Goal: Obtain resource: Obtain resource

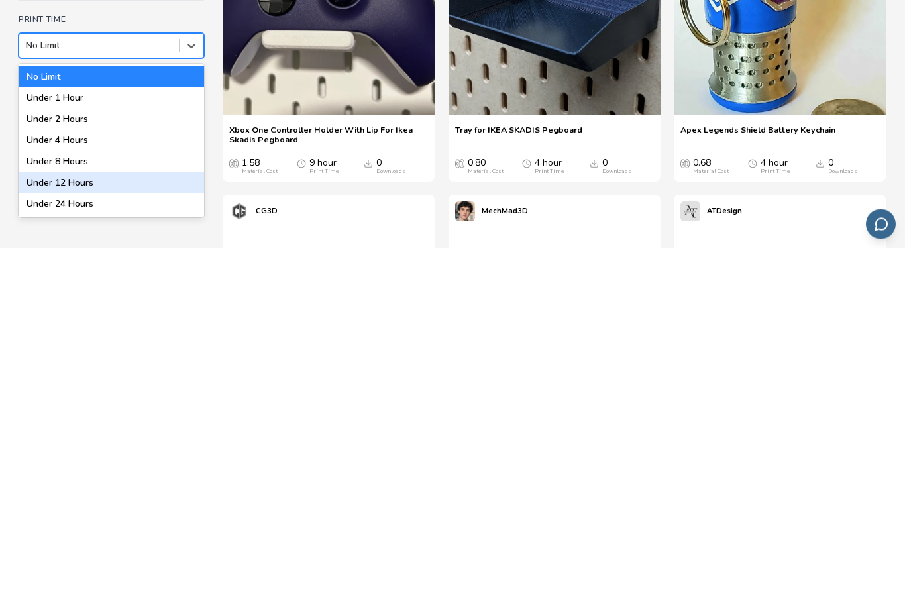
click at [125, 523] on div "Under 12 Hours" at bounding box center [112, 533] width 186 height 21
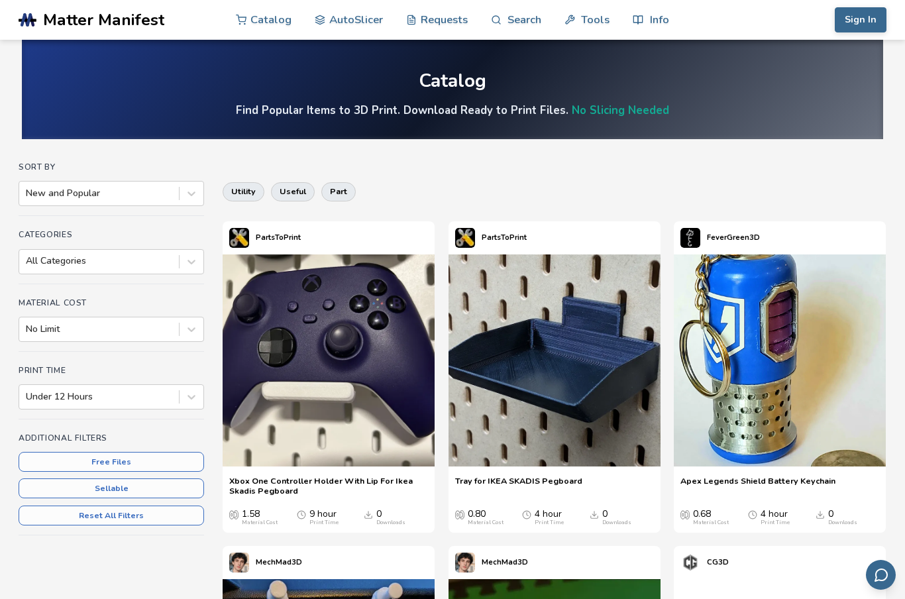
click at [861, 21] on button "Sign In" at bounding box center [861, 19] width 52 height 25
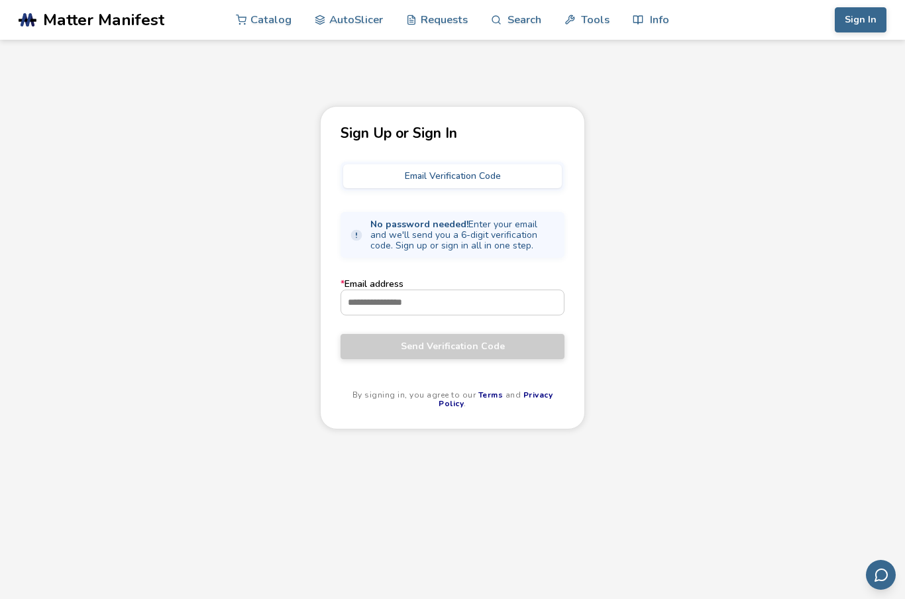
click at [504, 305] on input "* Email address" at bounding box center [452, 302] width 223 height 24
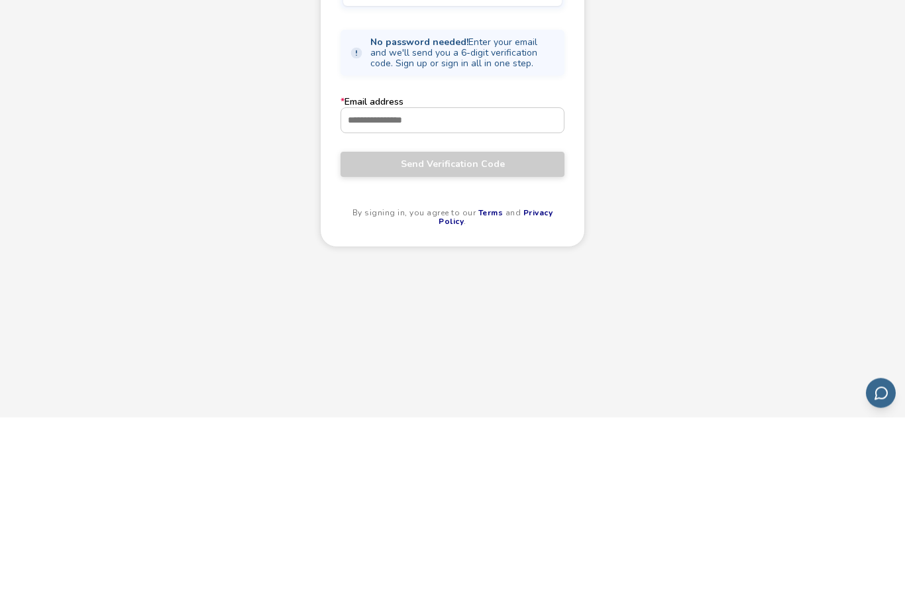
type input "**********"
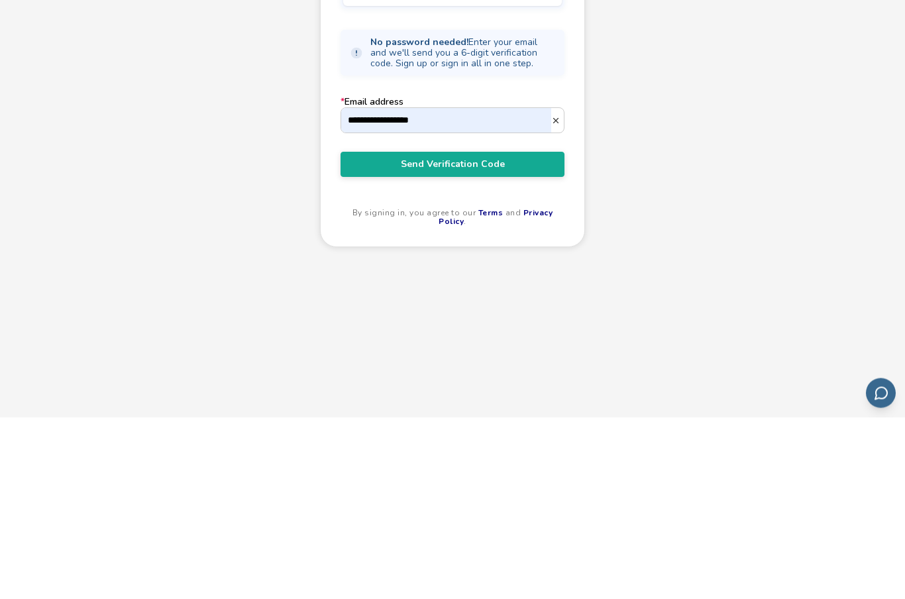
scroll to position [182, 0]
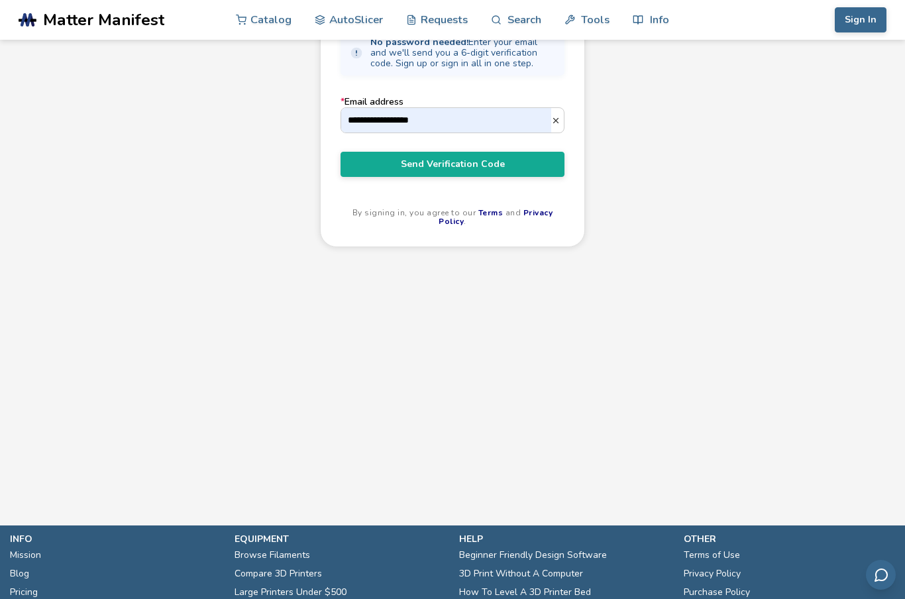
click at [529, 165] on span "Send Verification Code" at bounding box center [453, 164] width 204 height 11
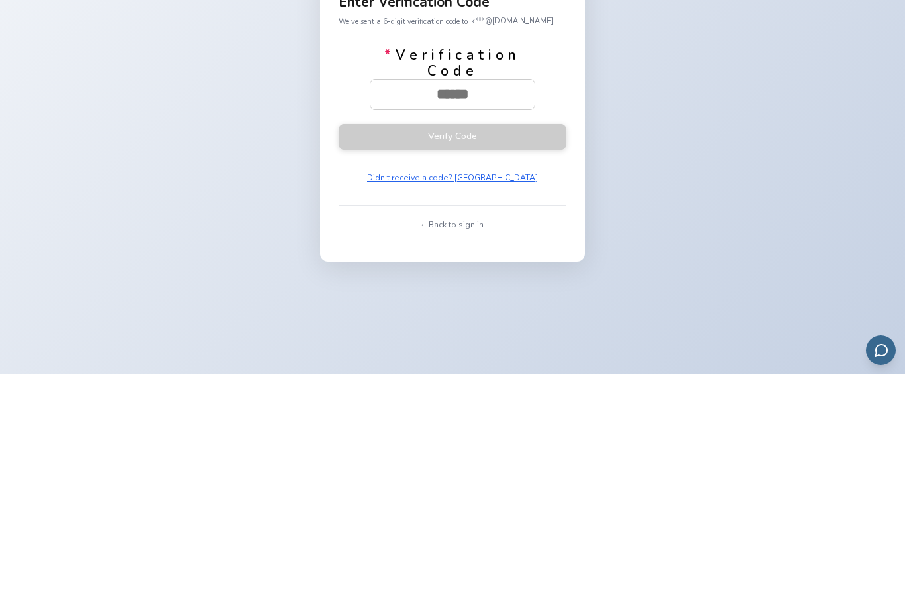
click at [495, 304] on input "* Verification Code" at bounding box center [452, 318] width 164 height 29
paste input "******"
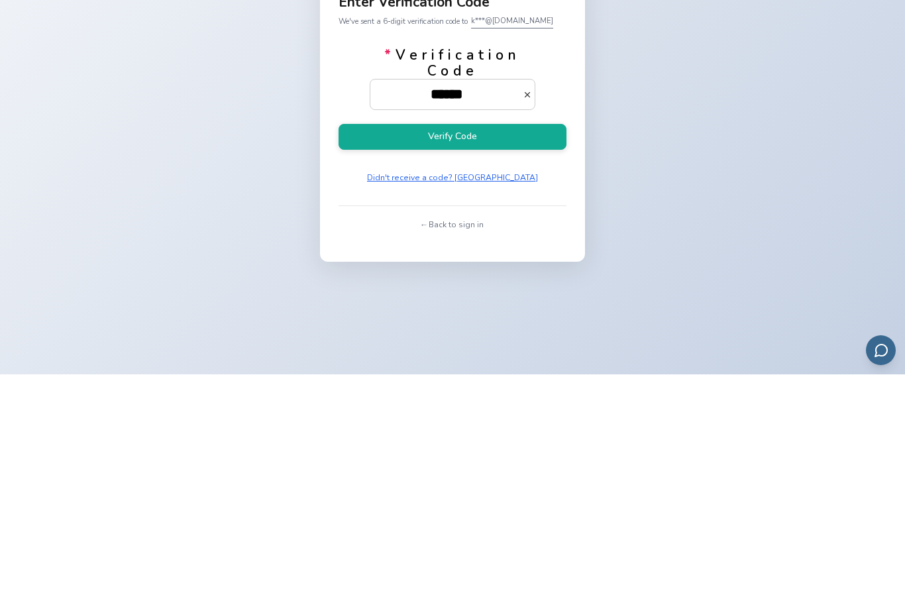
type input "******"
click at [376, 349] on button "Verify Code" at bounding box center [453, 362] width 228 height 26
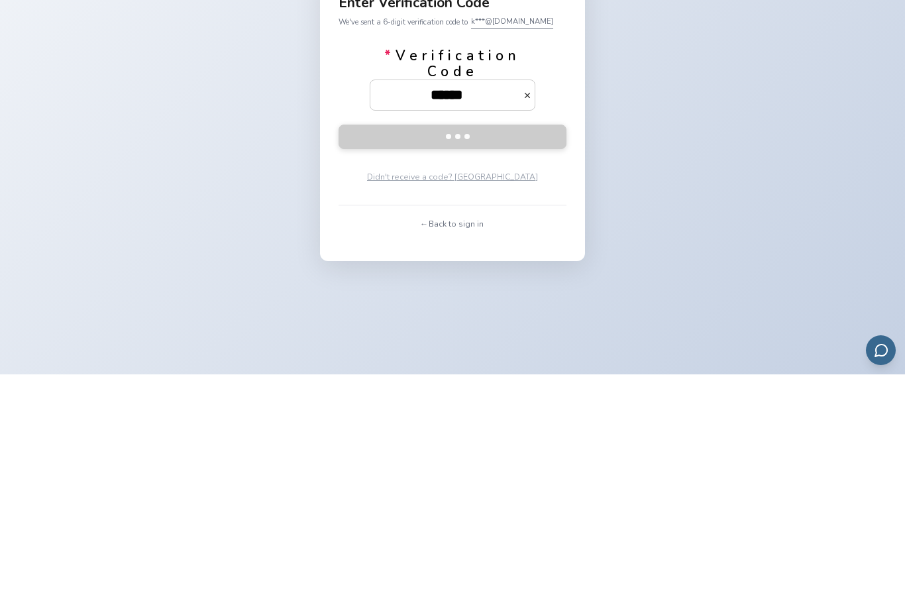
scroll to position [225, 0]
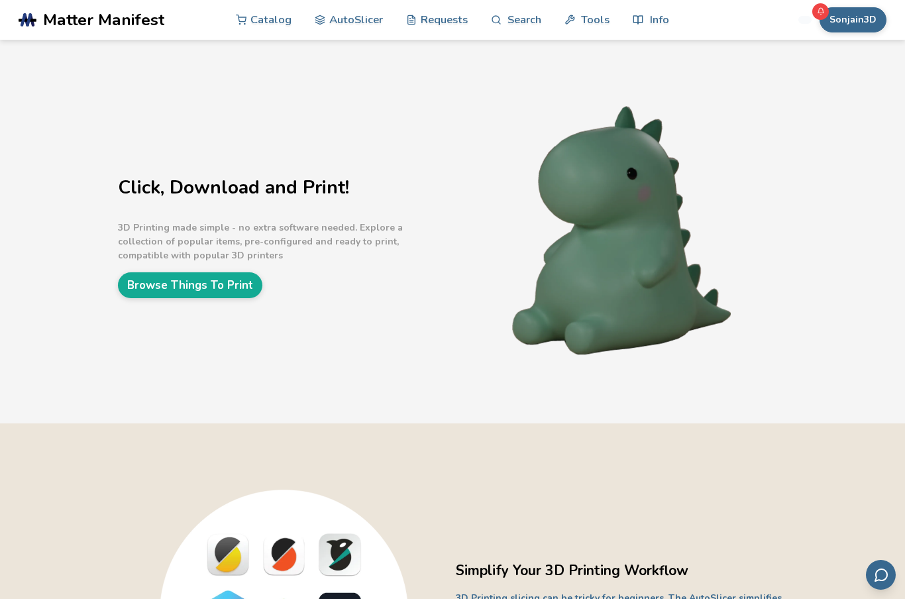
click at [865, 18] on button "Sonjain3D" at bounding box center [853, 19] width 67 height 25
click at [832, 181] on button "Settings" at bounding box center [837, 185] width 93 height 27
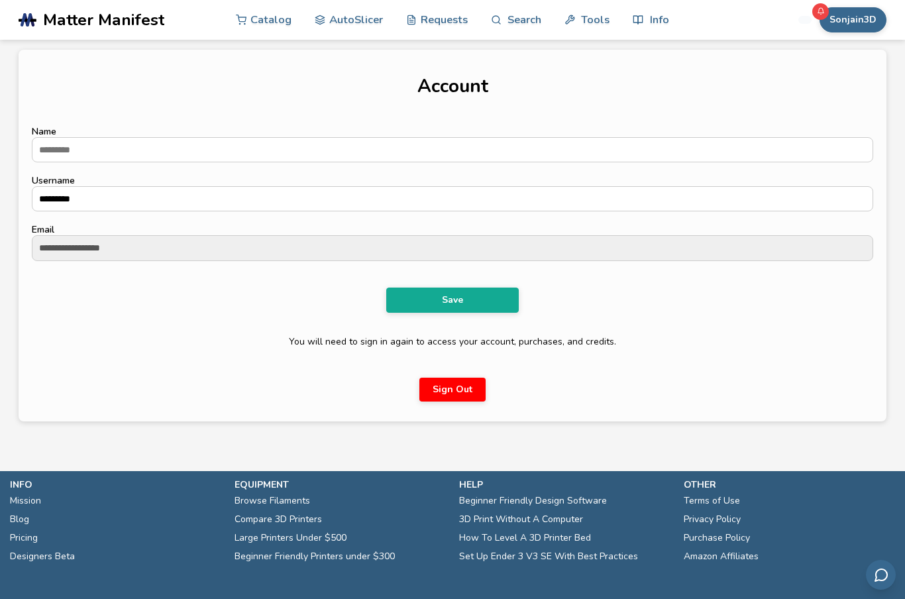
click at [259, 17] on link "Catalog" at bounding box center [264, 20] width 56 height 40
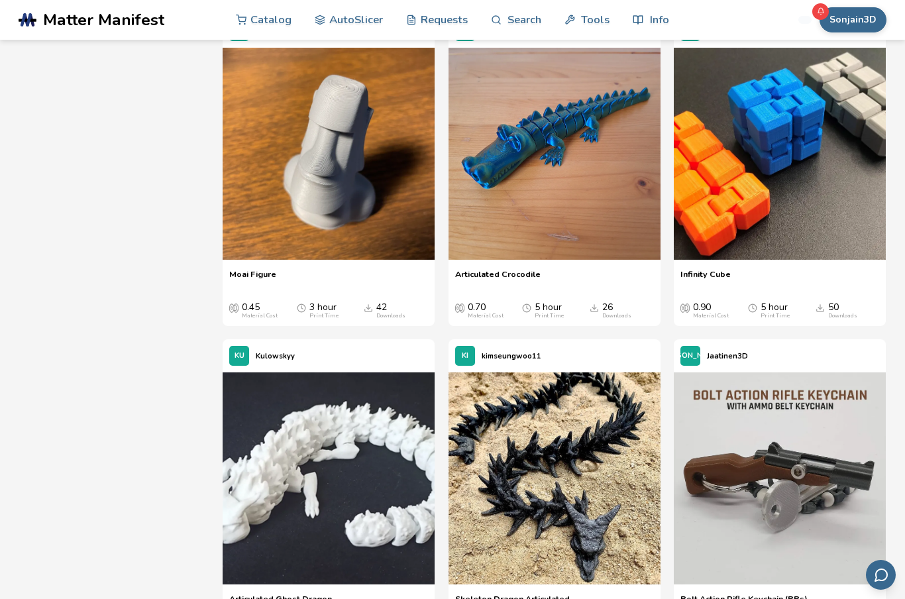
scroll to position [860, 0]
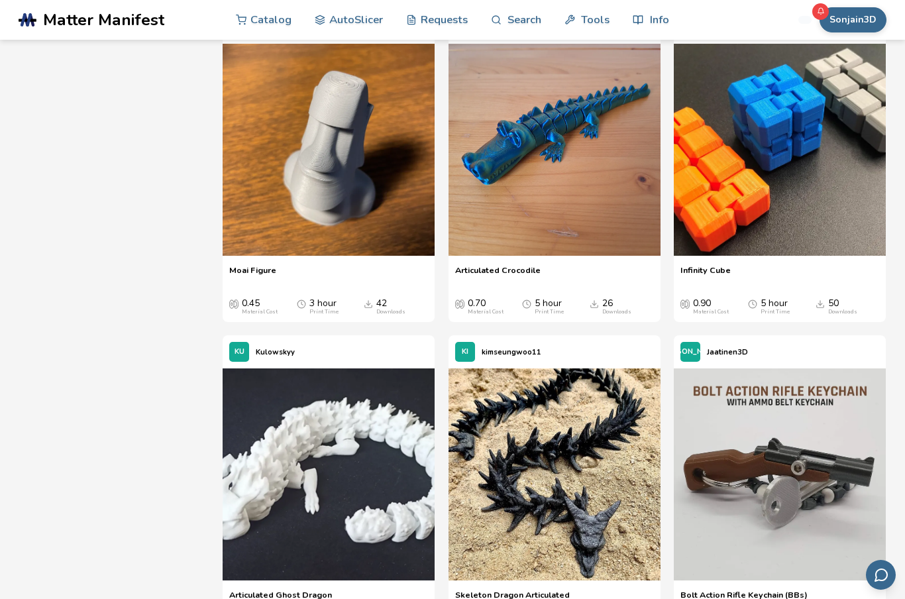
click at [544, 161] on img at bounding box center [555, 150] width 212 height 212
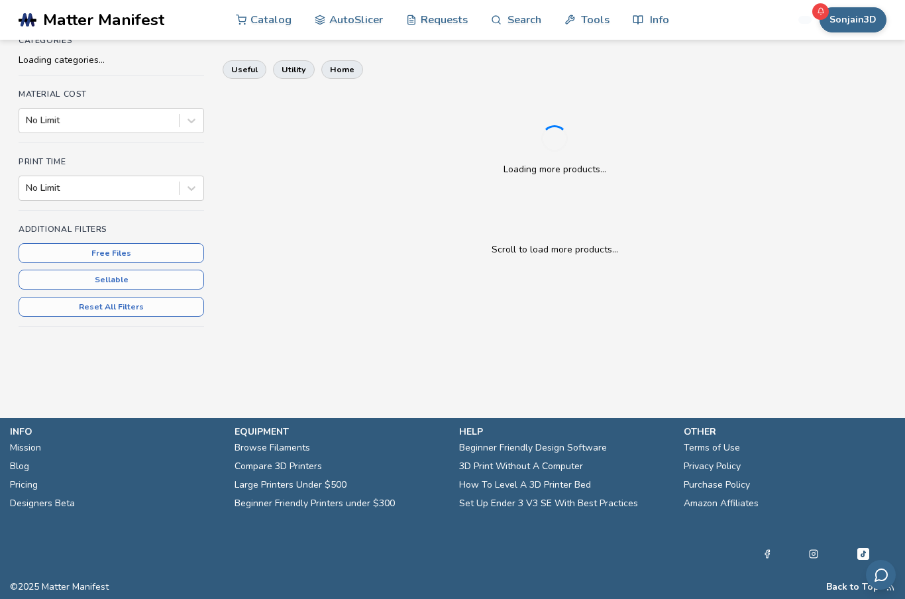
scroll to position [188, 0]
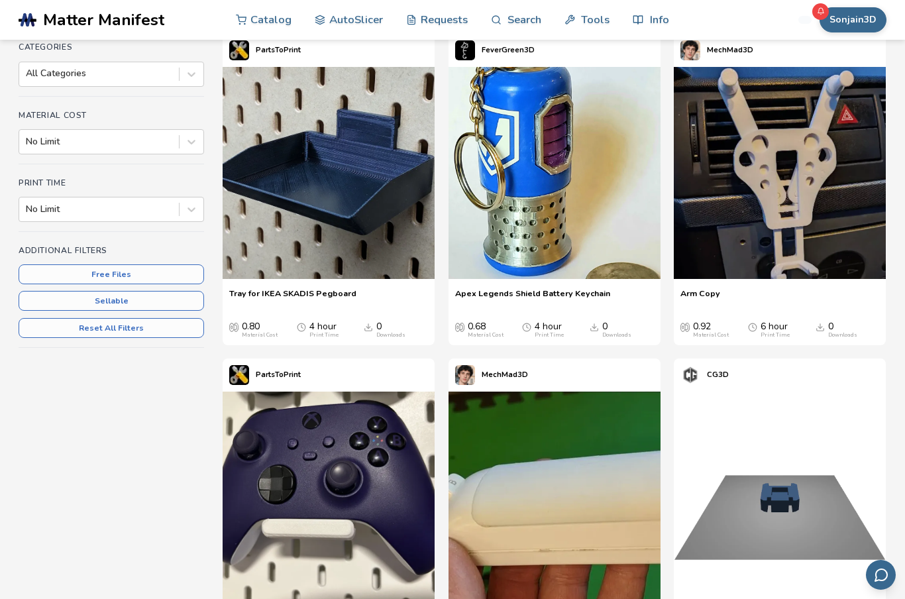
click at [588, 28] on link "Tools" at bounding box center [587, 20] width 45 height 40
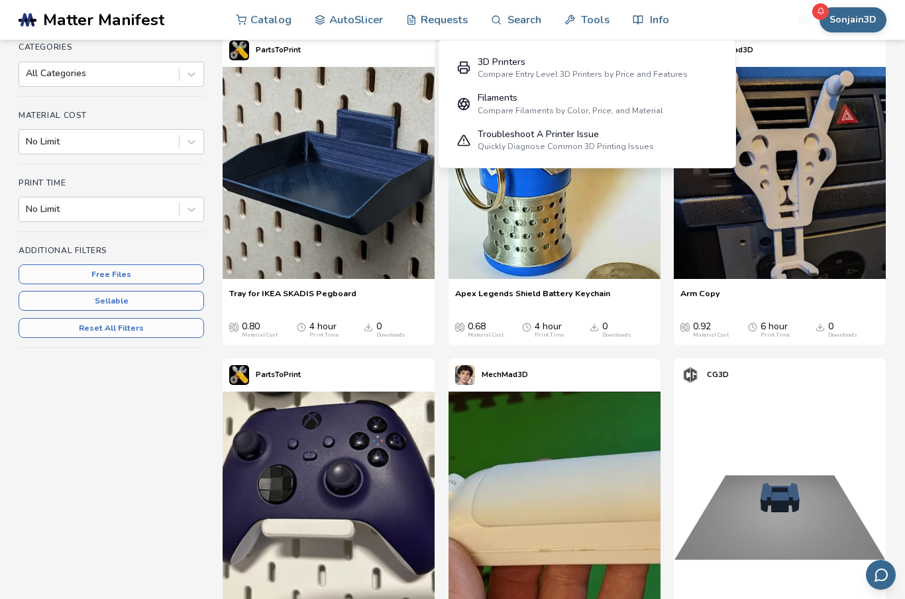
click at [657, 21] on link "Info" at bounding box center [651, 20] width 36 height 40
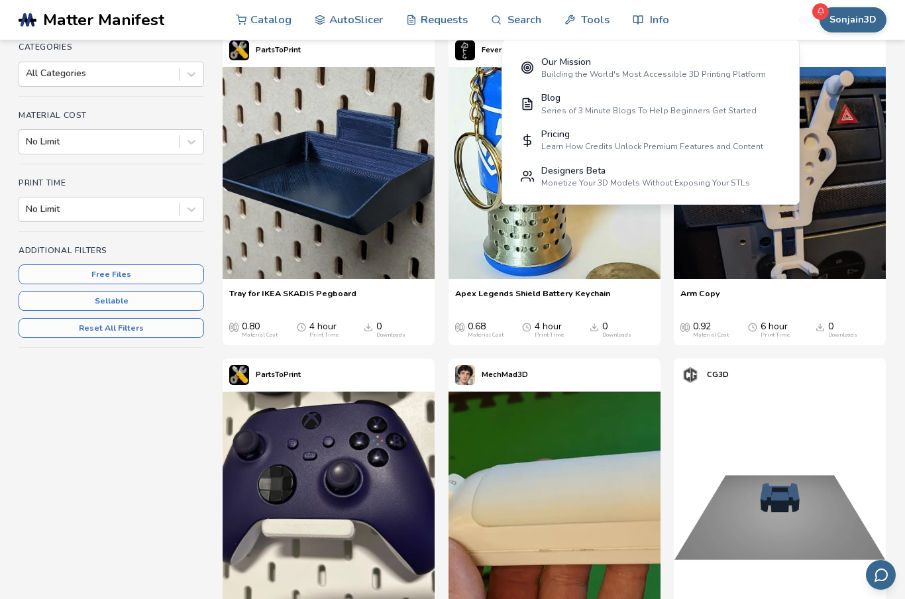
click at [854, 23] on button "Sonjain3D" at bounding box center [853, 19] width 67 height 25
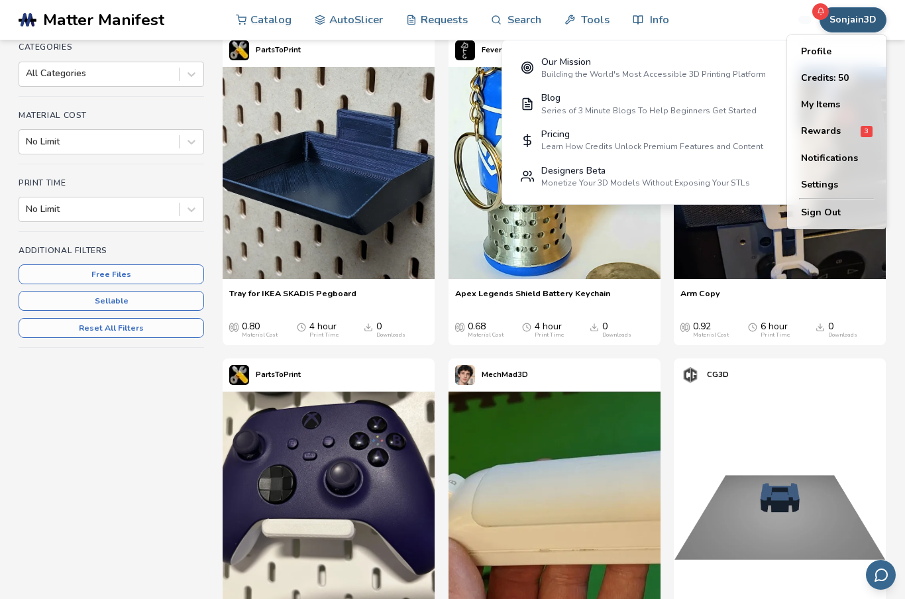
click at [829, 183] on button "Settings" at bounding box center [837, 185] width 93 height 27
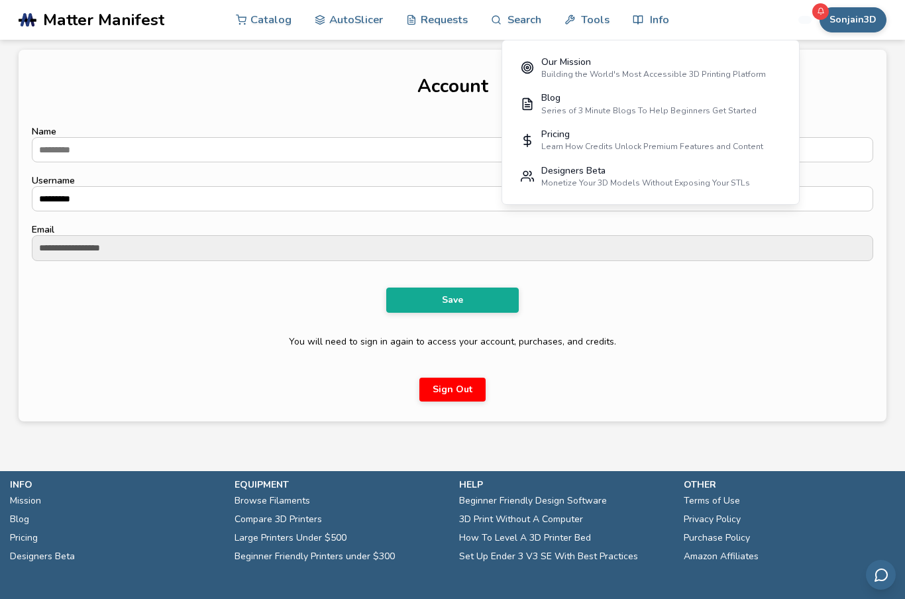
click at [865, 20] on button "Sonjain3D" at bounding box center [853, 19] width 67 height 25
click at [830, 54] on button "Profile" at bounding box center [837, 51] width 93 height 27
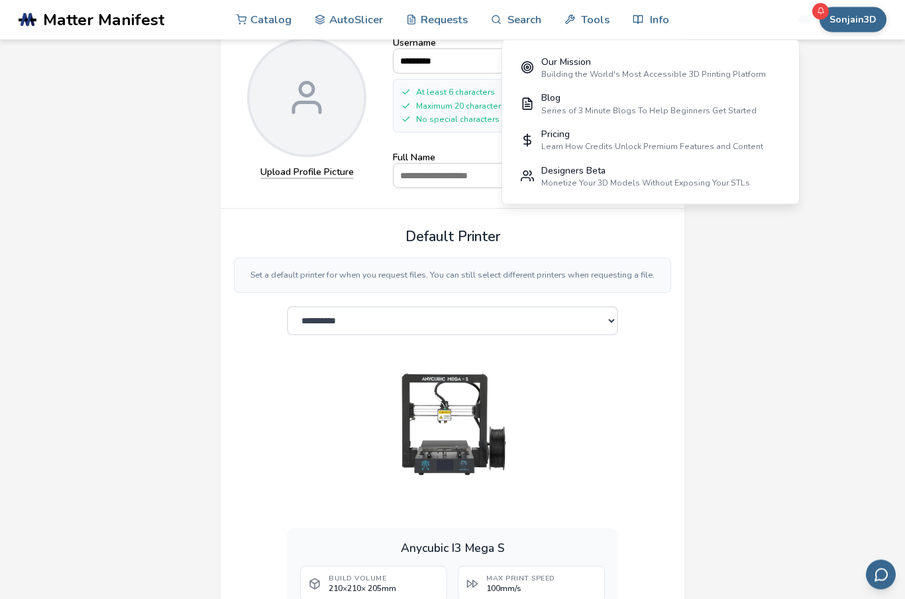
scroll to position [107, 0]
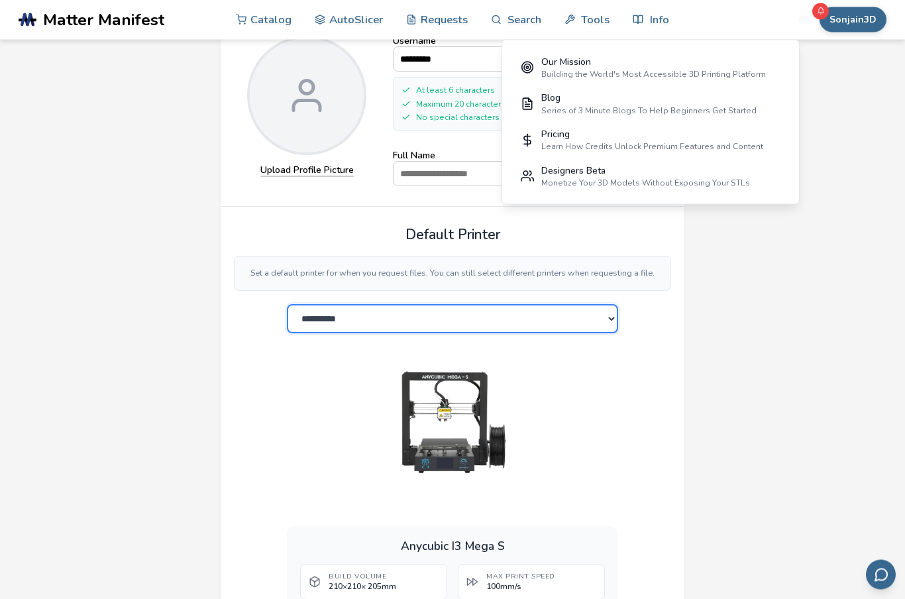
click at [606, 320] on select "**********" at bounding box center [452, 319] width 331 height 29
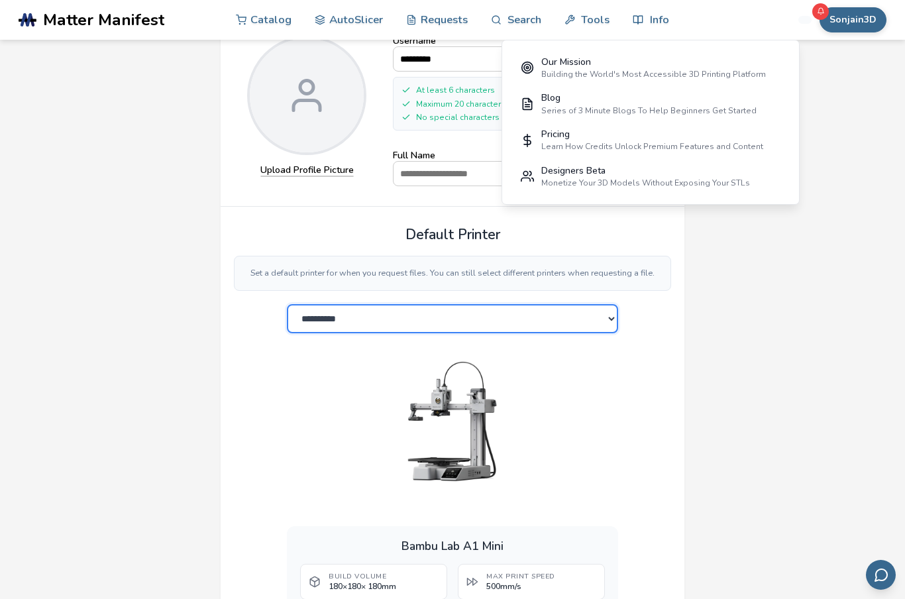
click at [596, 314] on select "**********" at bounding box center [452, 318] width 331 height 29
select select "**********"
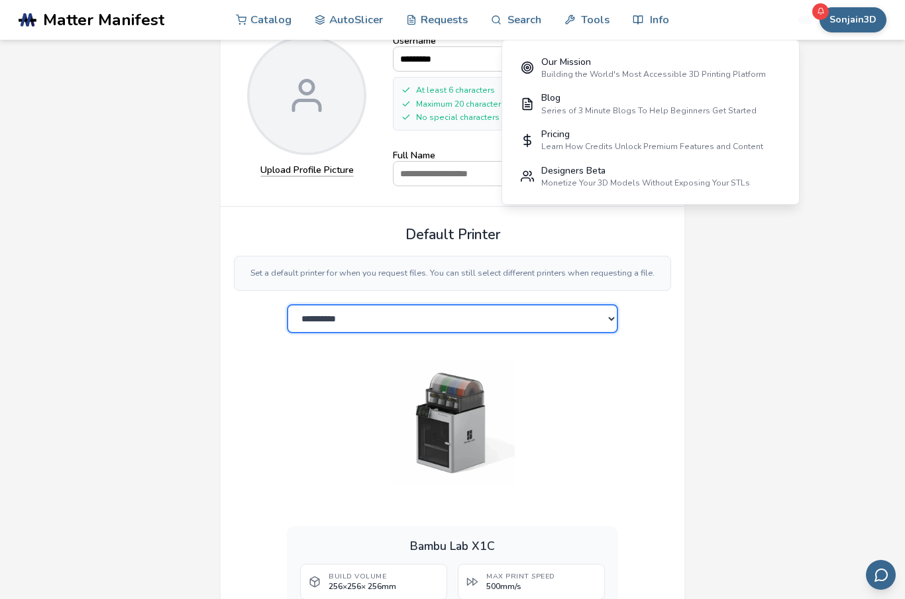
click at [607, 321] on select "**********" at bounding box center [452, 318] width 331 height 29
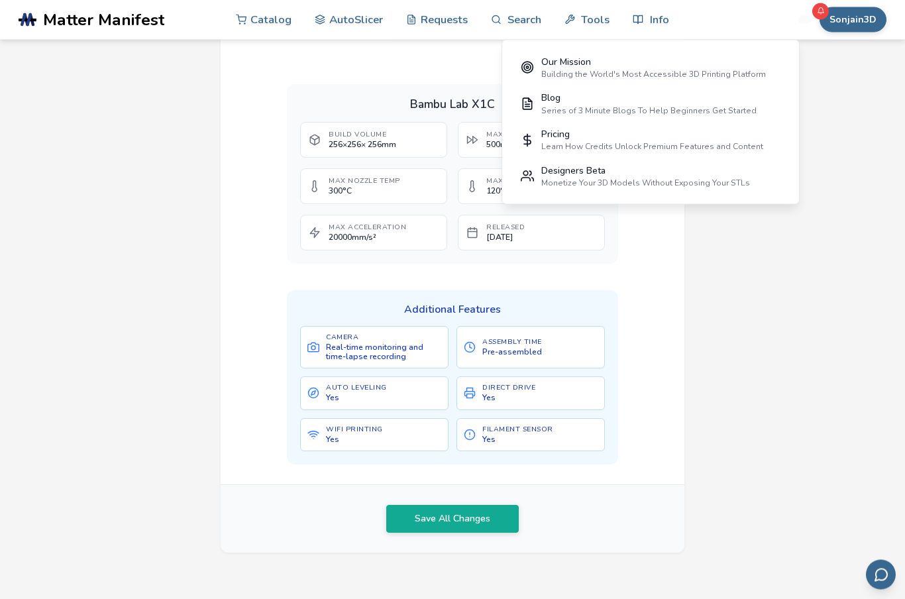
scroll to position [549, 0]
click at [481, 510] on button "Save All Changes" at bounding box center [452, 519] width 133 height 28
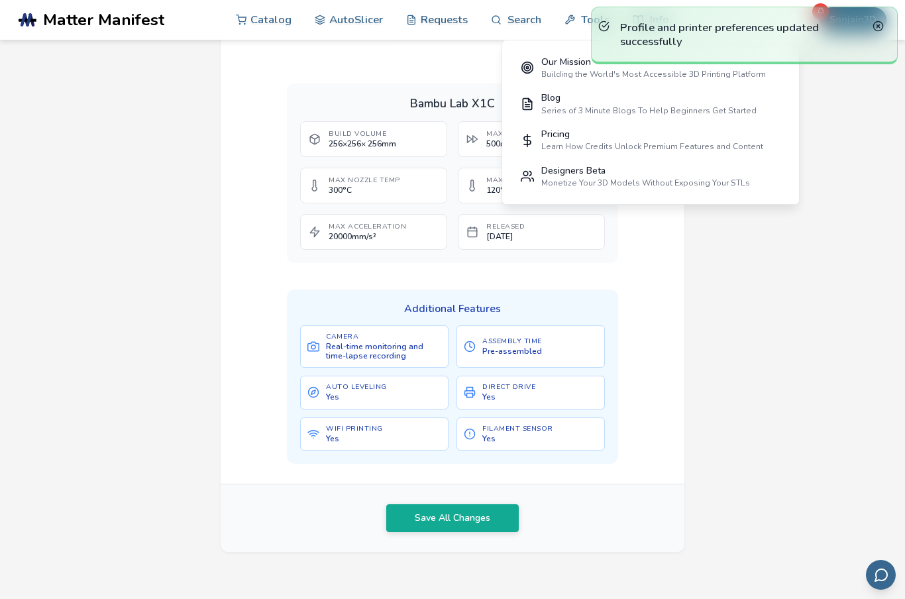
click at [878, 160] on div "**********" at bounding box center [453, 33] width 868 height 1066
click at [879, 24] on icon at bounding box center [878, 26] width 11 height 11
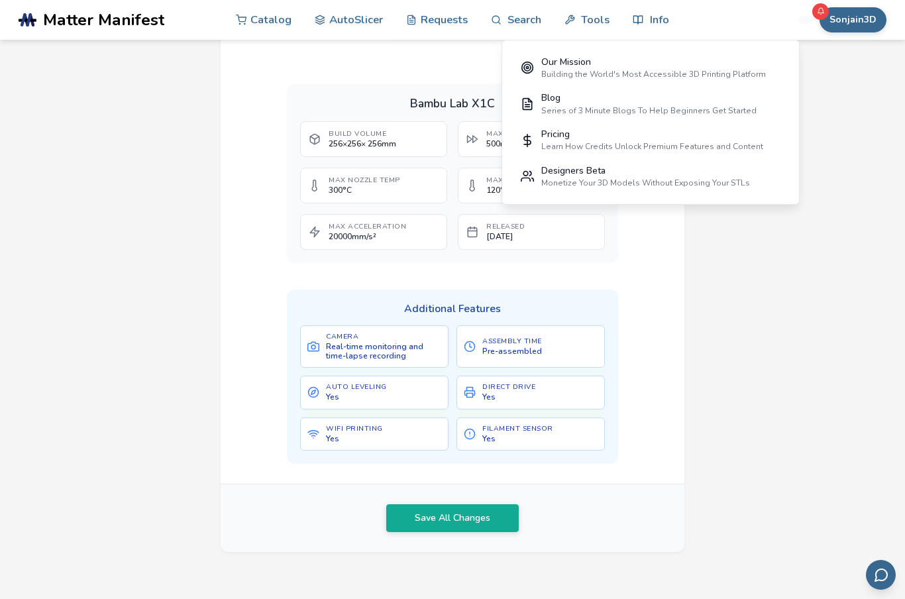
click at [272, 15] on link "Catalog" at bounding box center [264, 20] width 56 height 40
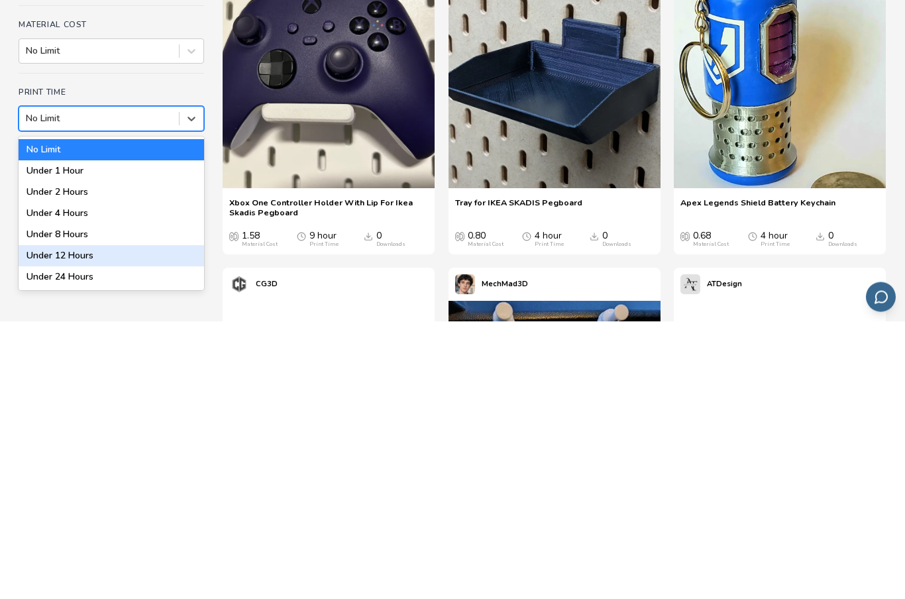
click at [52, 523] on div "Under 12 Hours" at bounding box center [112, 533] width 186 height 21
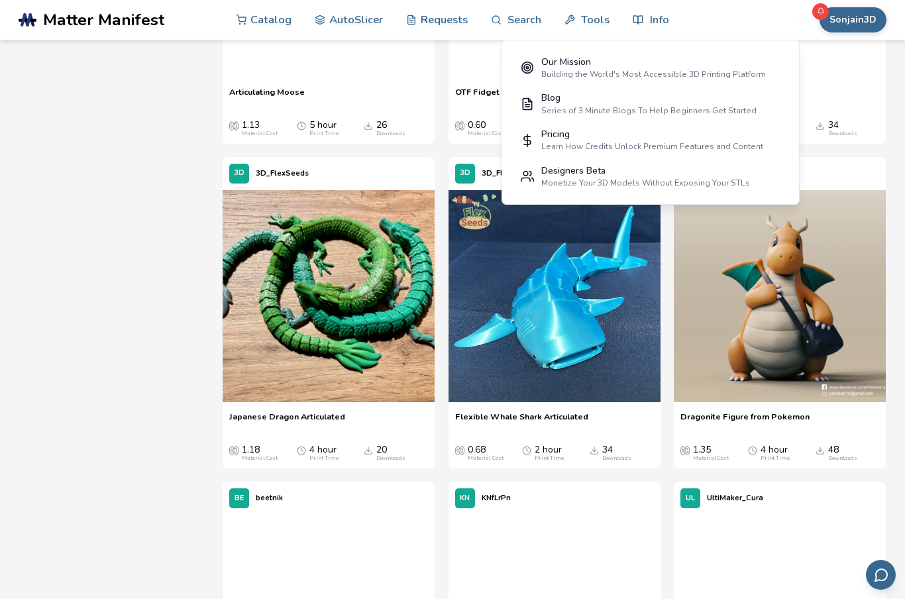
scroll to position [2257, 0]
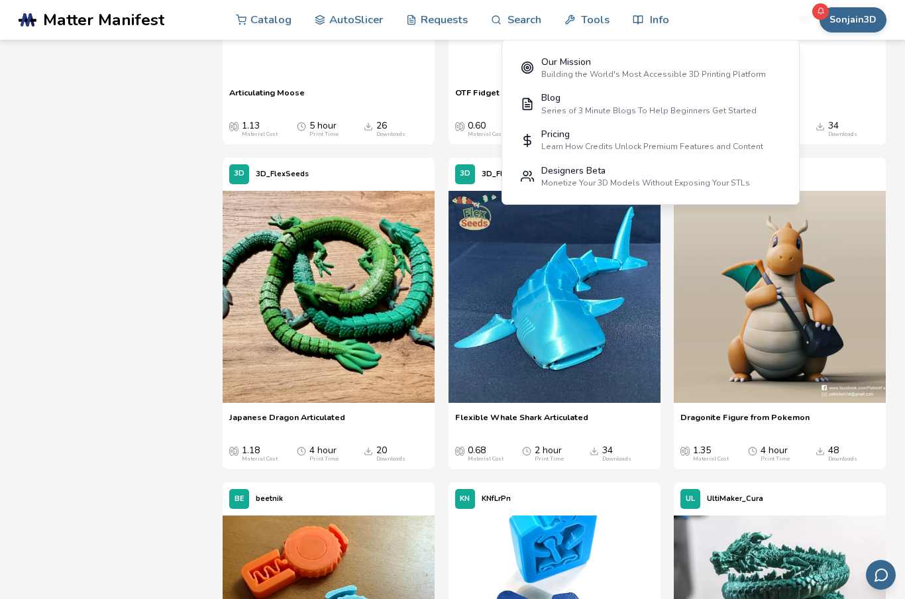
click at [795, 432] on span "Dragonite Figure from Pokemon" at bounding box center [745, 422] width 129 height 20
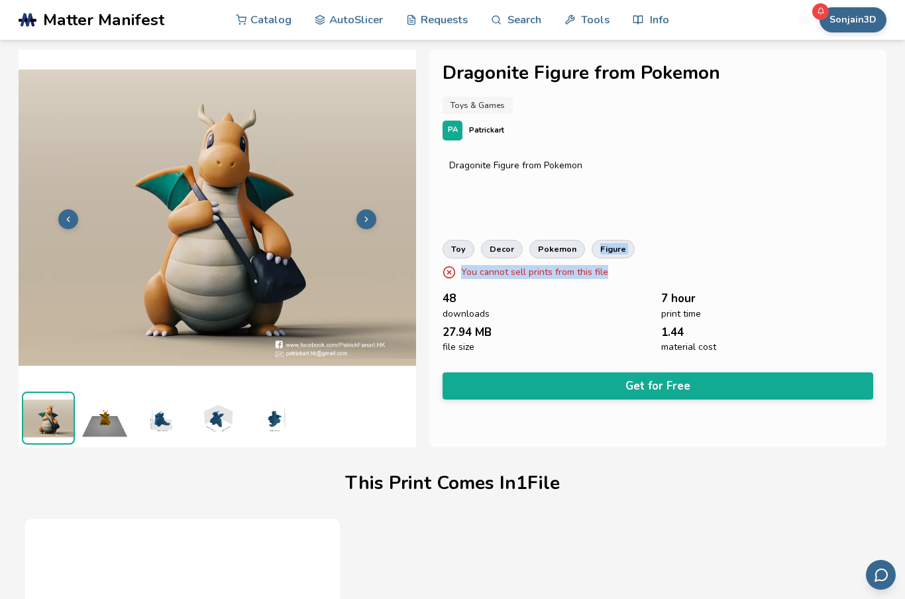
click at [848, 423] on div "Dragonite Figure from Pokemon Toys & Games PA Patrickart Dragonite Figure from …" at bounding box center [657, 249] width 457 height 398
click at [214, 419] on img at bounding box center [217, 418] width 53 height 53
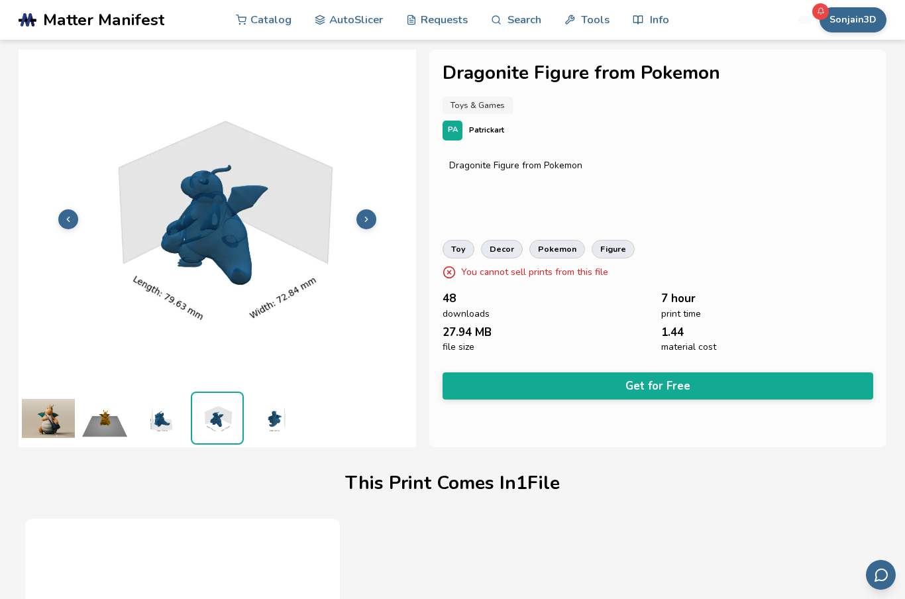
click at [270, 417] on img at bounding box center [273, 418] width 53 height 53
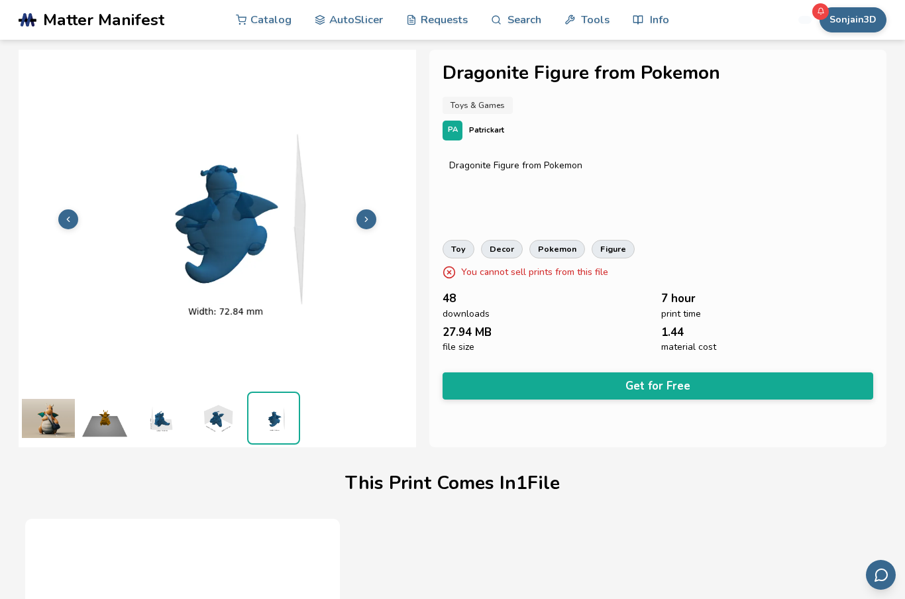
click at [104, 421] on img at bounding box center [104, 418] width 53 height 53
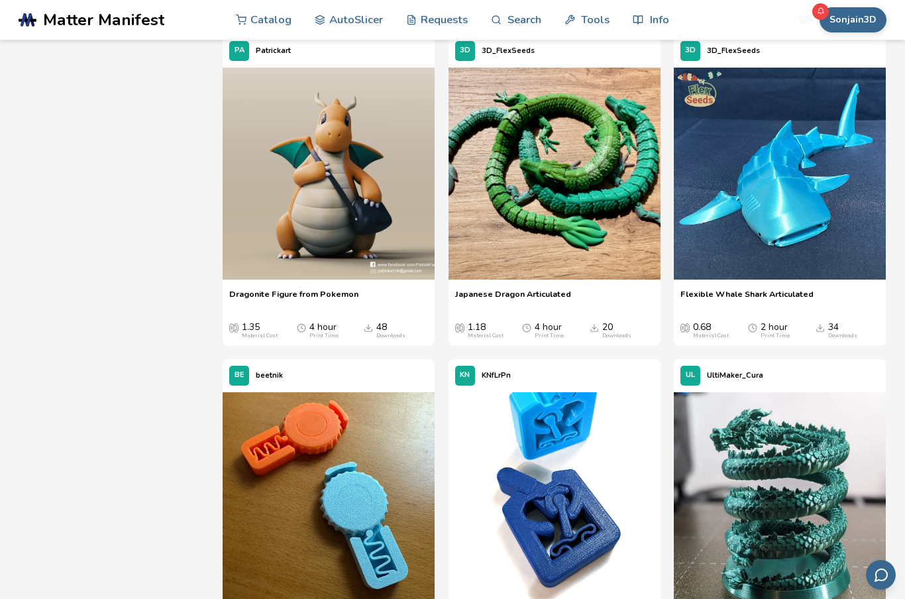
scroll to position [2347, 0]
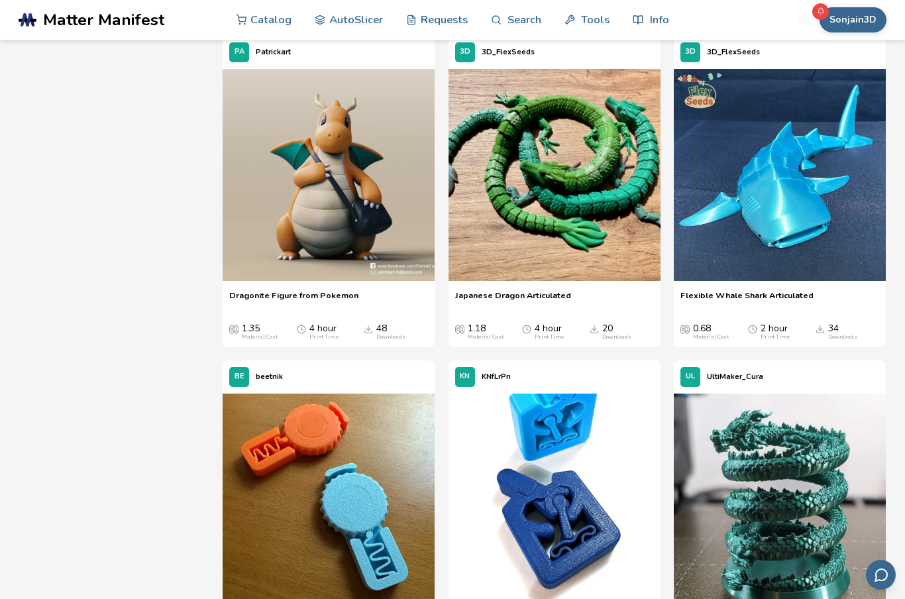
click at [562, 310] on span "Japanese Dragon Articulated" at bounding box center [513, 300] width 116 height 20
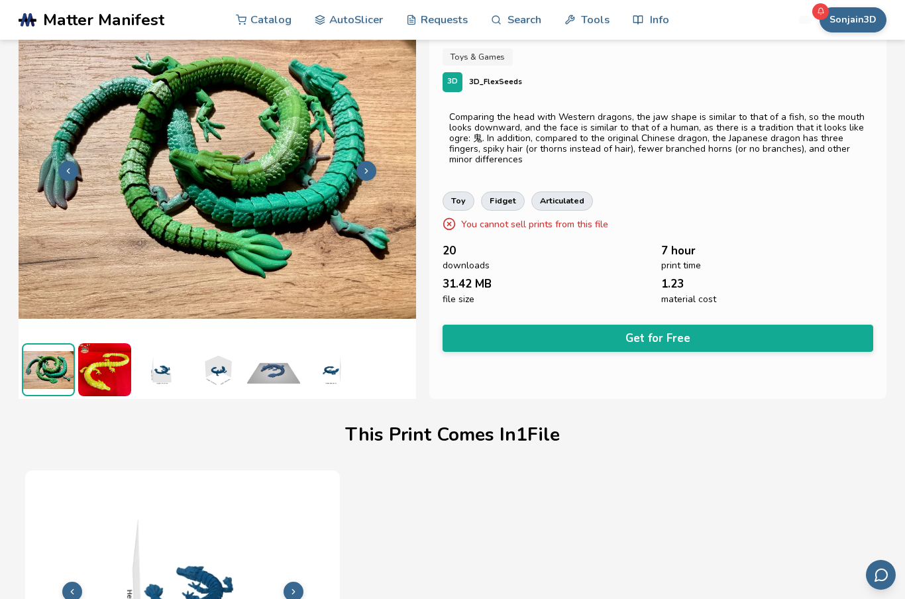
scroll to position [49, 0]
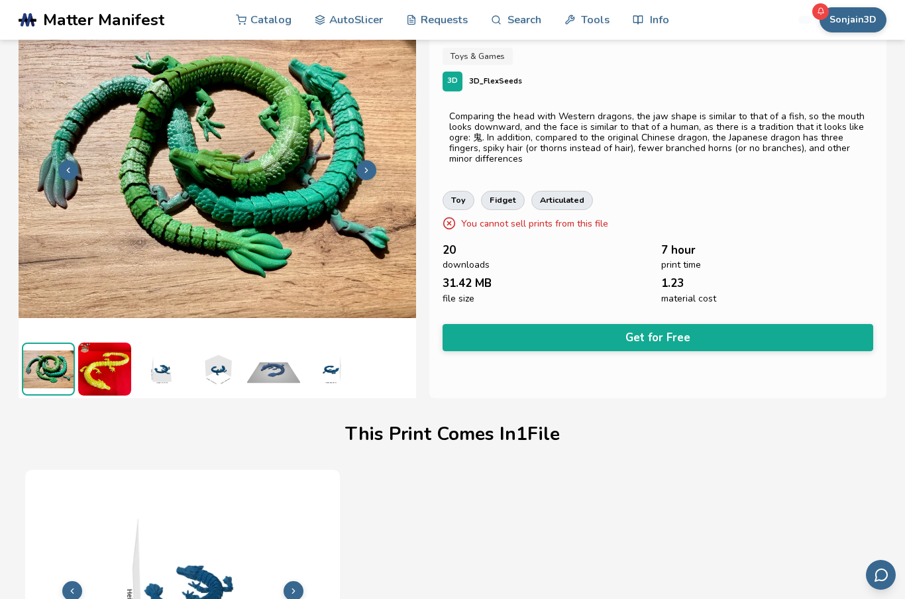
click at [698, 324] on button "Get for Free" at bounding box center [658, 337] width 431 height 27
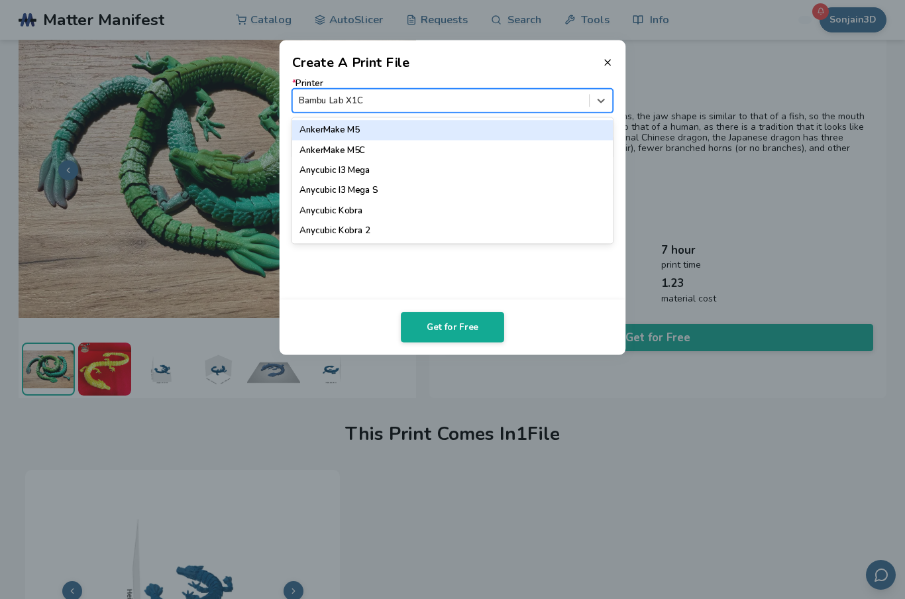
scroll to position [0, 0]
click at [743, 78] on dialog "Create A Print File * Printer AnkerMake M5, 1 of 64. 64 results available. Use …" at bounding box center [453, 299] width 860 height 569
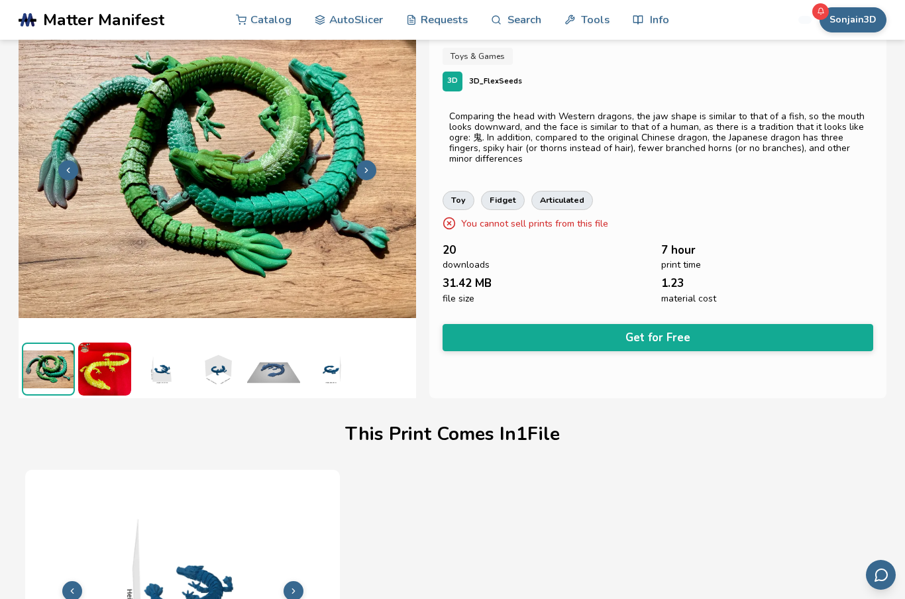
click at [677, 327] on button "Get for Free" at bounding box center [658, 337] width 431 height 27
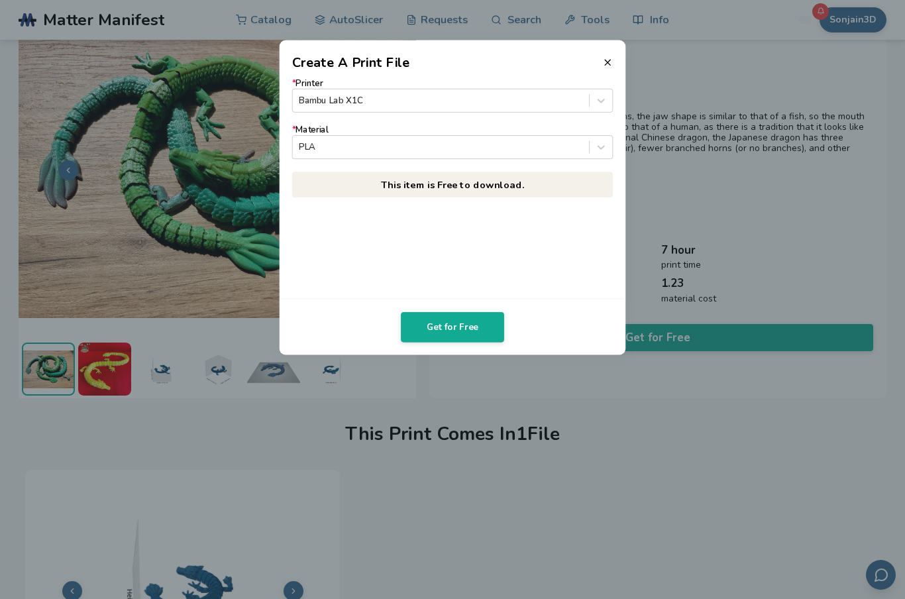
click at [476, 333] on button "Get for Free" at bounding box center [452, 327] width 103 height 30
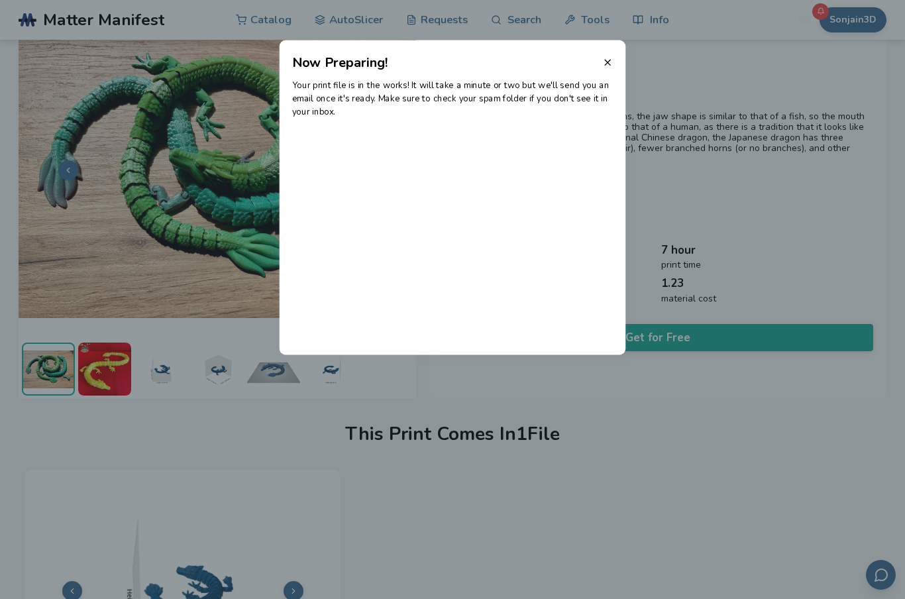
click at [610, 64] on line at bounding box center [607, 62] width 5 height 5
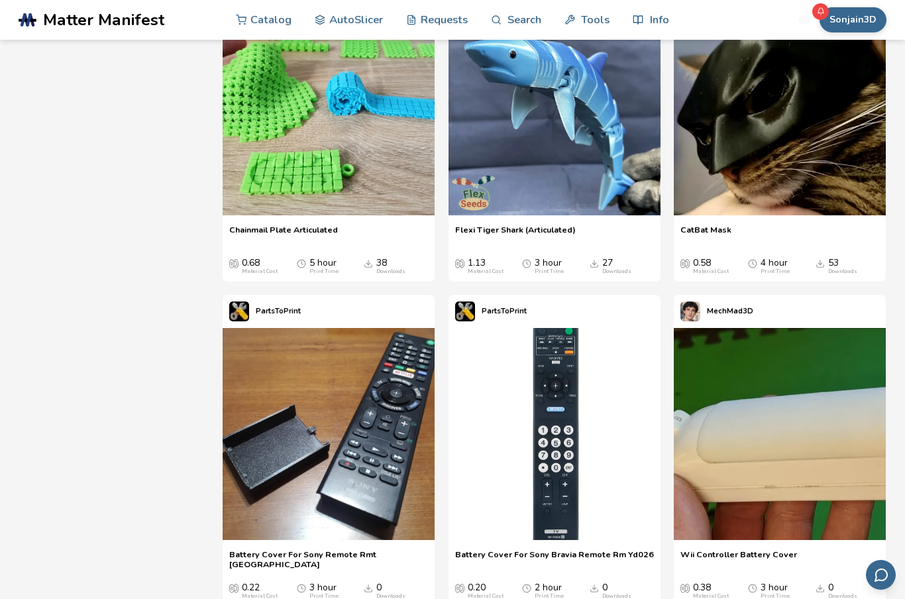
scroll to position [3047, 0]
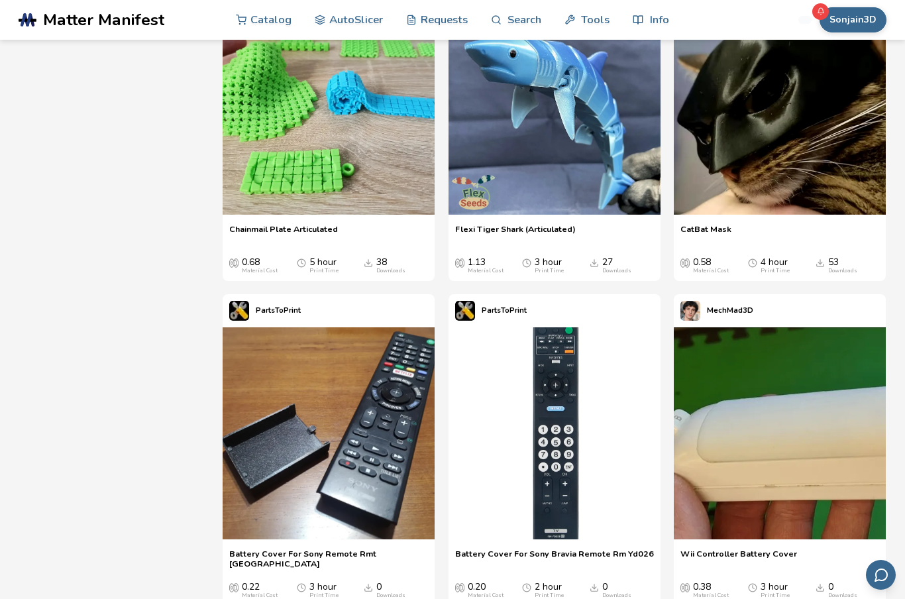
click at [561, 244] on span "Flexi Tiger Shark (Articulated)" at bounding box center [515, 234] width 121 height 20
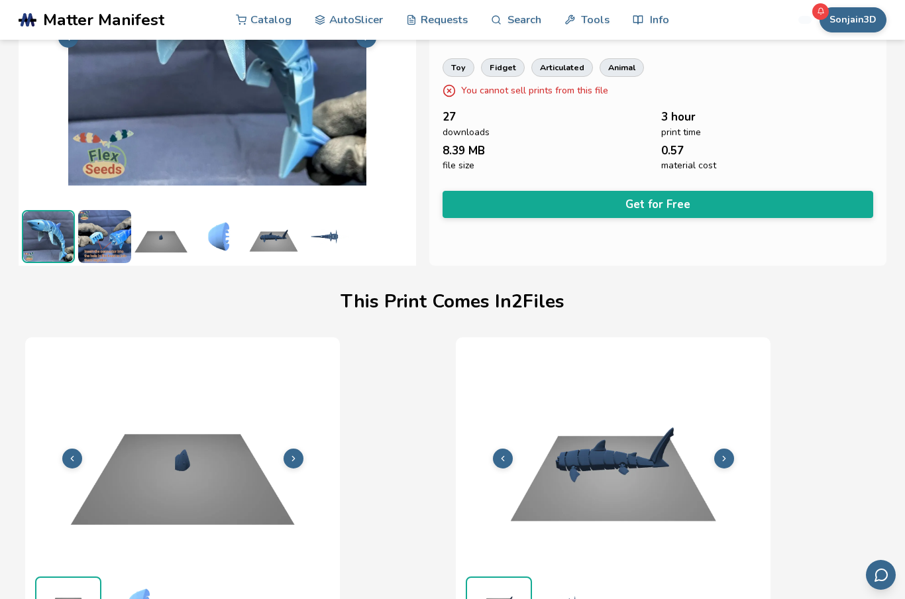
click at [690, 201] on button "Get for Free" at bounding box center [658, 204] width 431 height 27
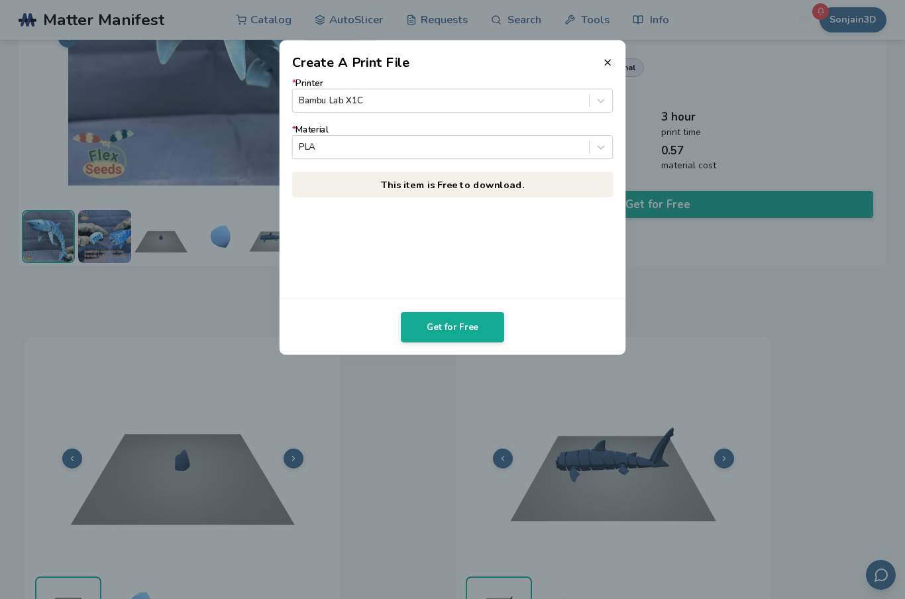
click at [474, 329] on button "Get for Free" at bounding box center [452, 327] width 103 height 30
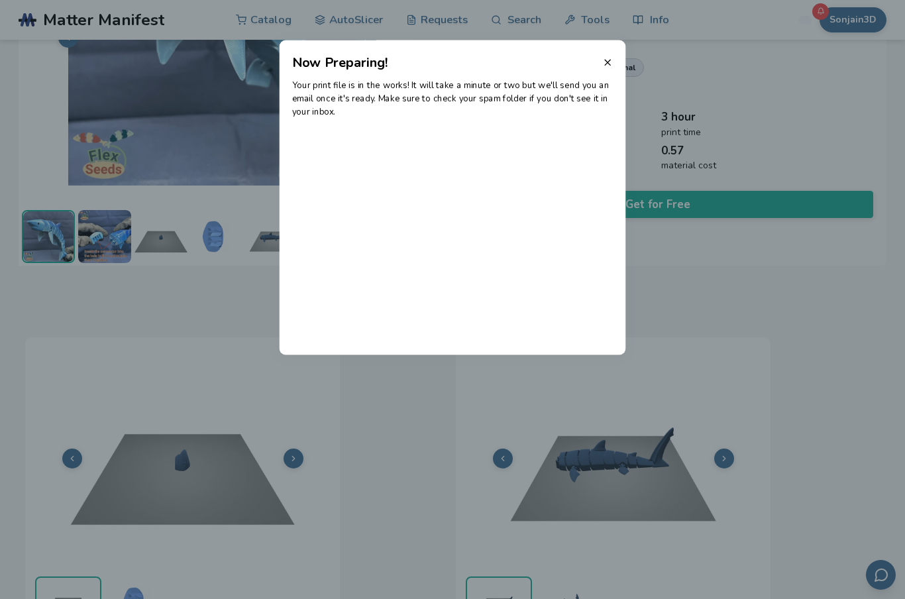
click at [611, 62] on icon at bounding box center [607, 62] width 11 height 11
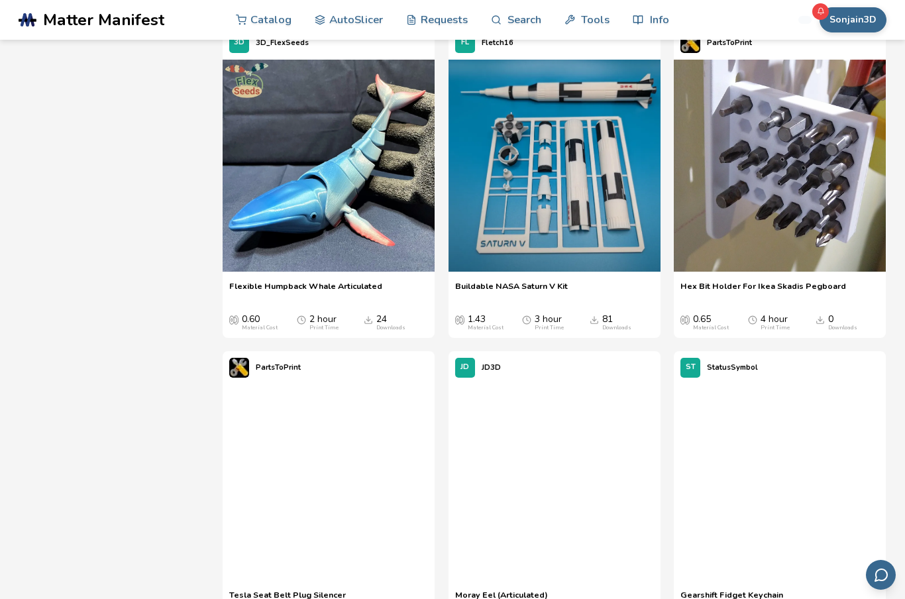
scroll to position [5461, 0]
click at [356, 300] on span "Flexible Humpback Whale Articulated" at bounding box center [305, 290] width 153 height 20
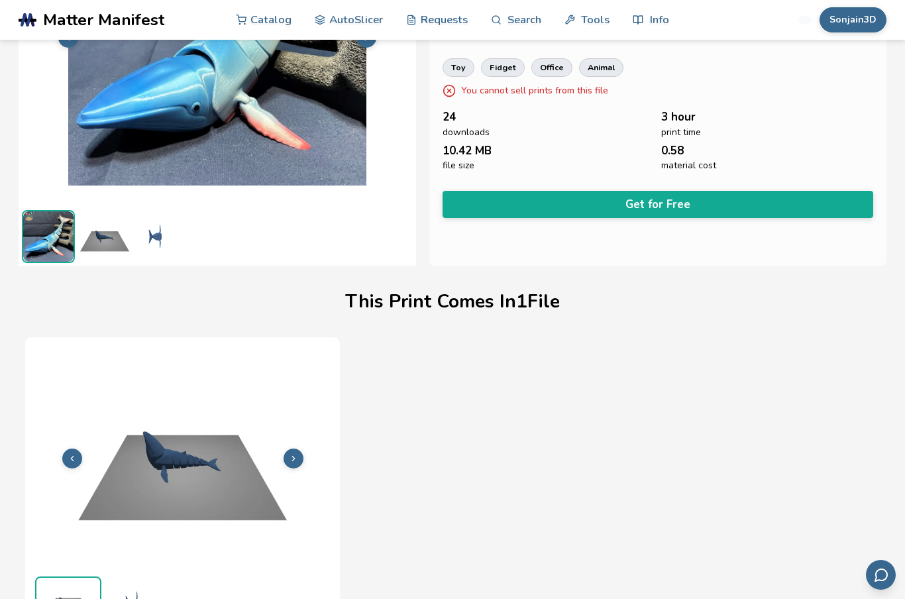
scroll to position [182, 0]
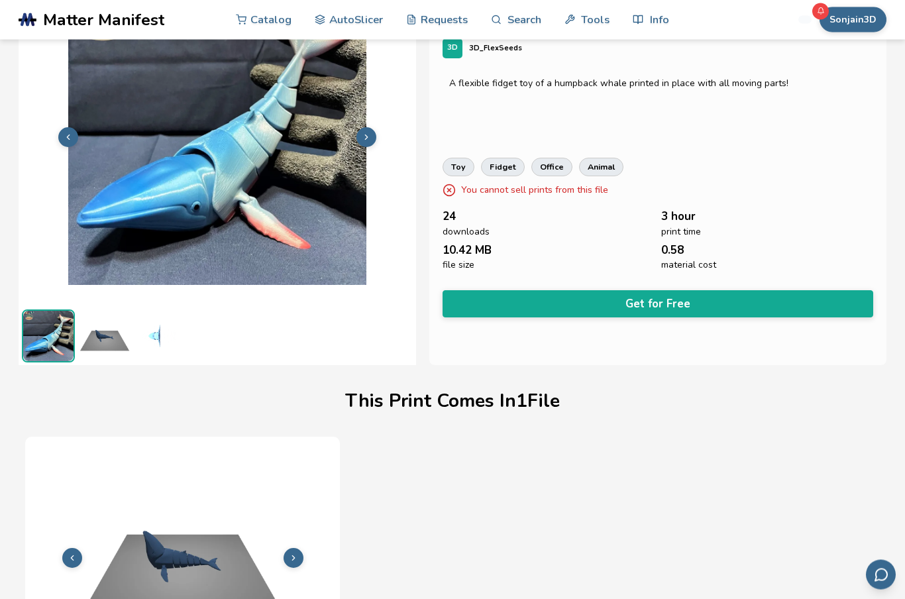
click at [772, 294] on button "Get for Free" at bounding box center [658, 304] width 431 height 27
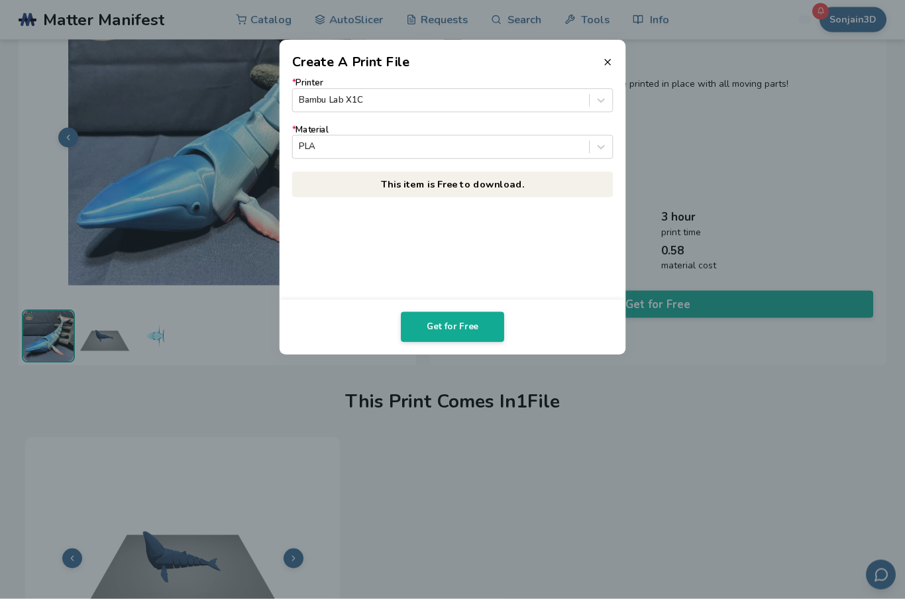
scroll to position [82, 0]
click at [470, 325] on button "Get for Free" at bounding box center [452, 327] width 103 height 30
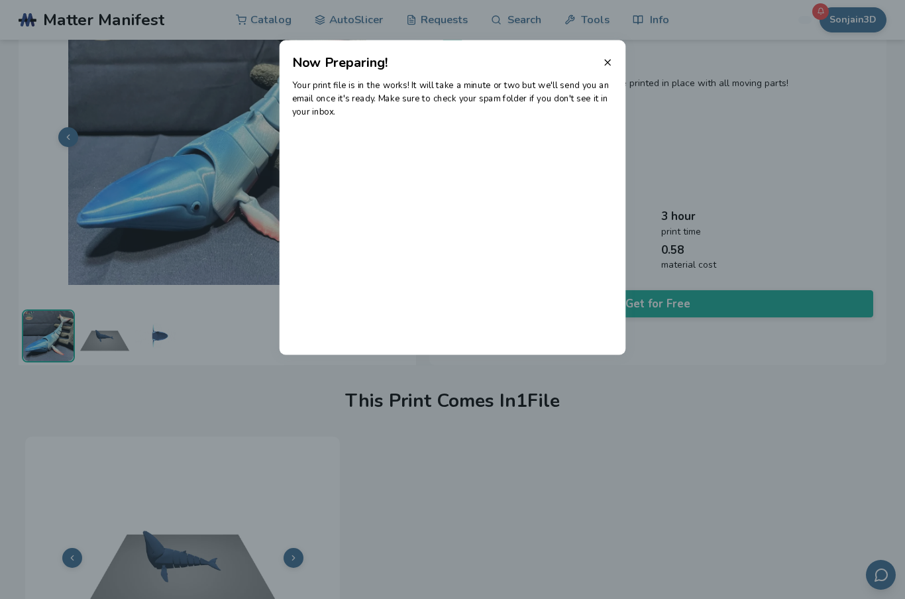
click at [611, 65] on icon at bounding box center [607, 62] width 11 height 11
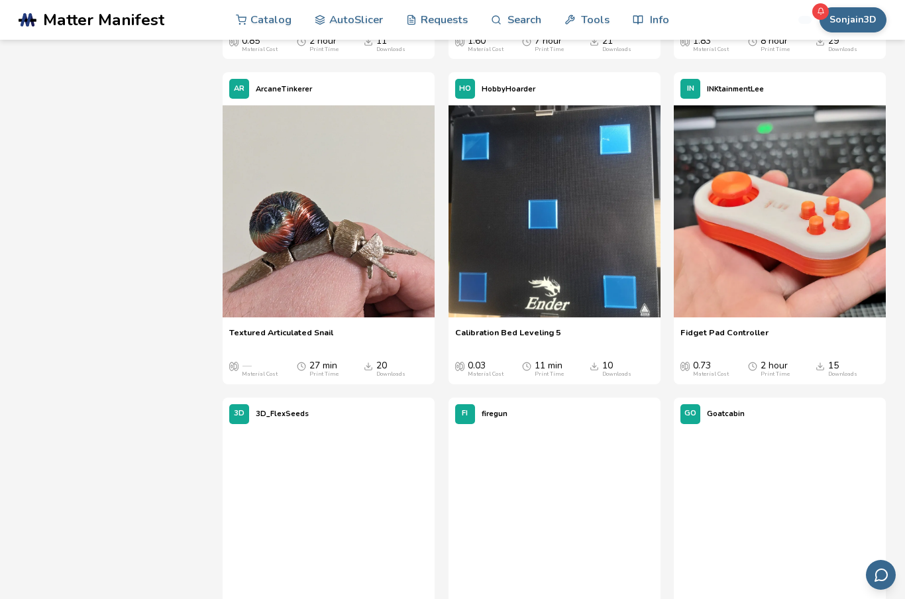
scroll to position [9425, 0]
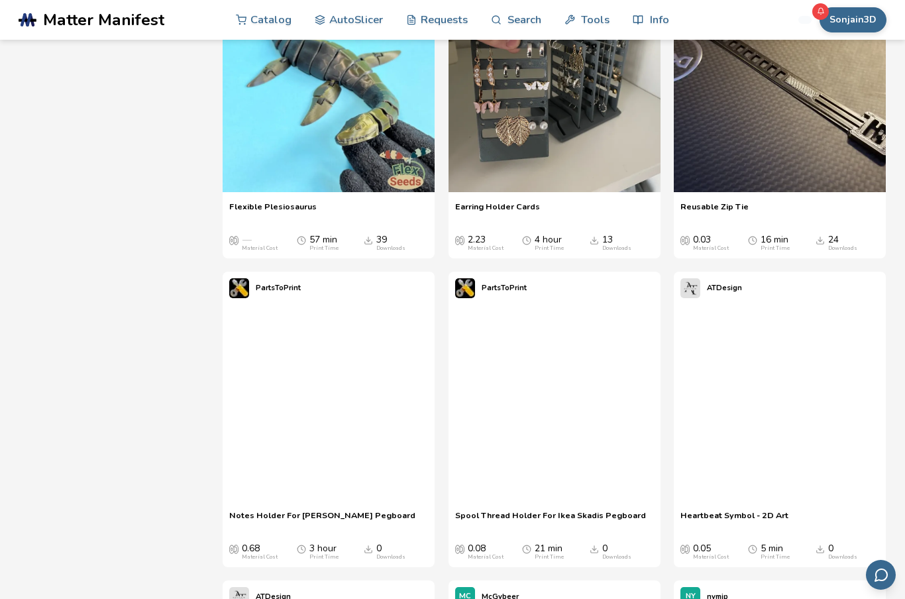
scroll to position [9878, 0]
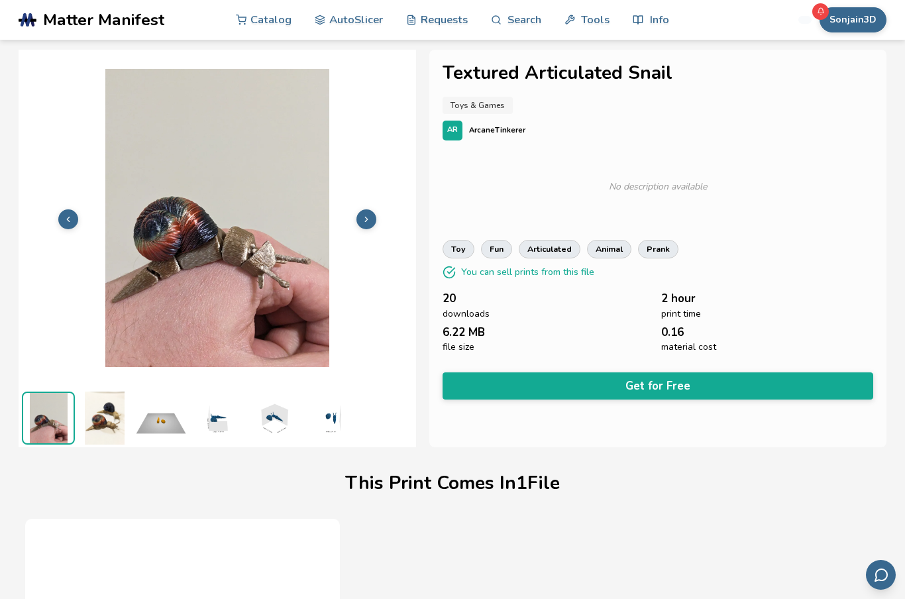
scroll to position [11, 0]
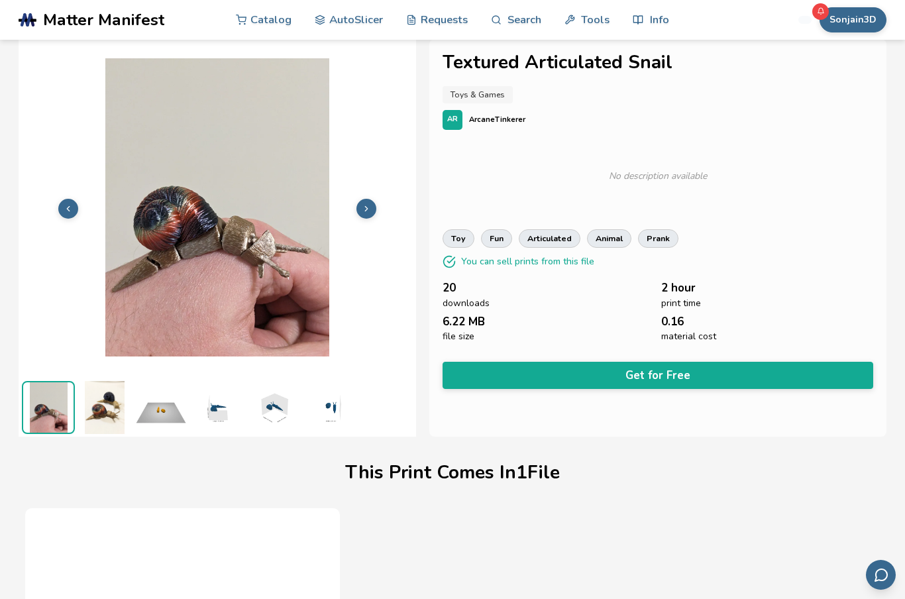
click at [823, 375] on button "Get for Free" at bounding box center [658, 375] width 431 height 27
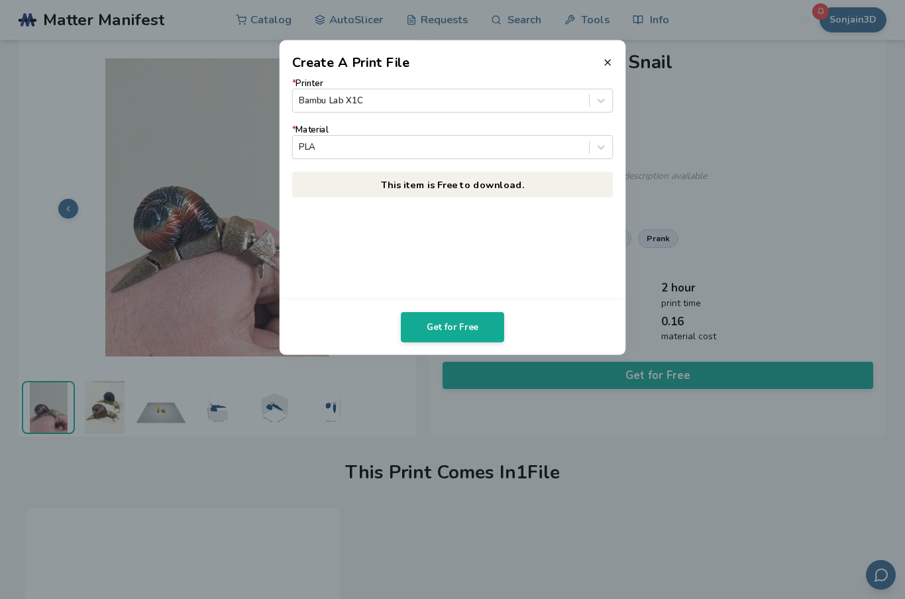
click at [467, 326] on button "Get for Free" at bounding box center [452, 327] width 103 height 30
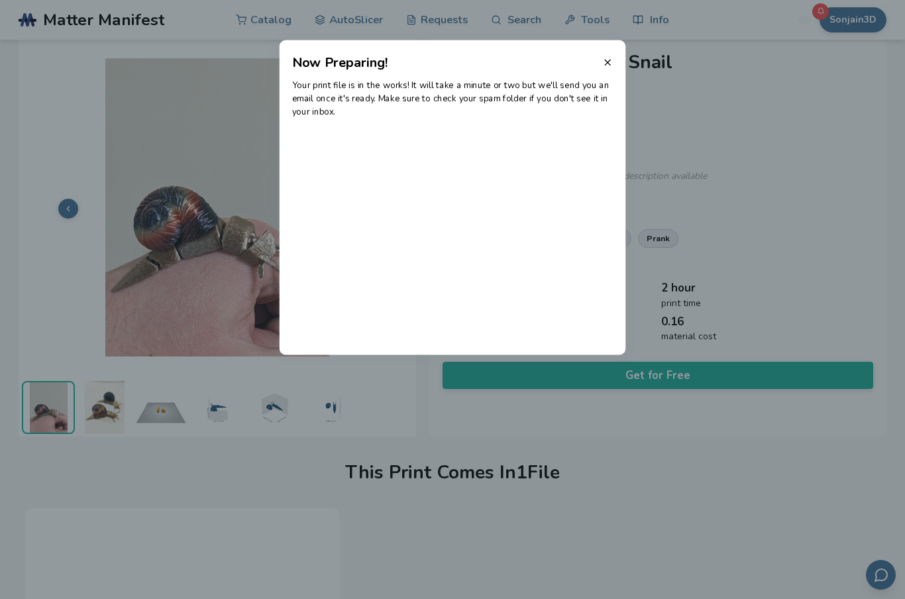
click at [614, 56] on header "Now Preparing!" at bounding box center [453, 56] width 347 height 32
click at [609, 62] on icon at bounding box center [607, 62] width 11 height 11
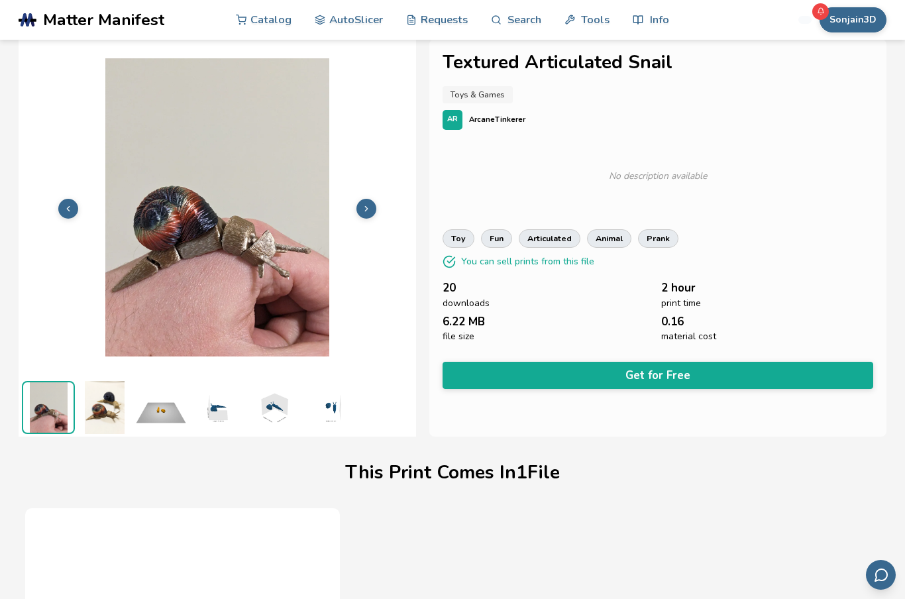
scroll to position [0, 0]
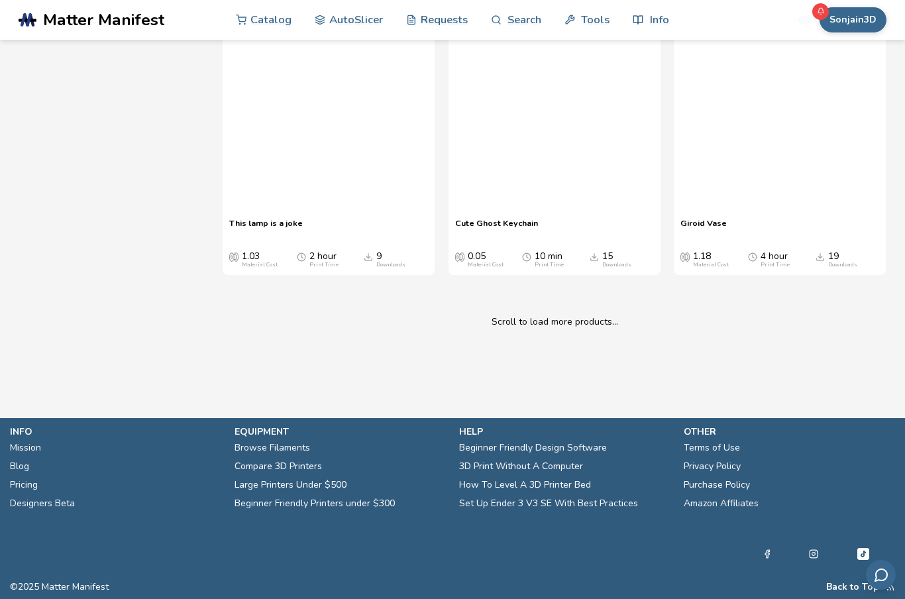
scroll to position [25343, 0]
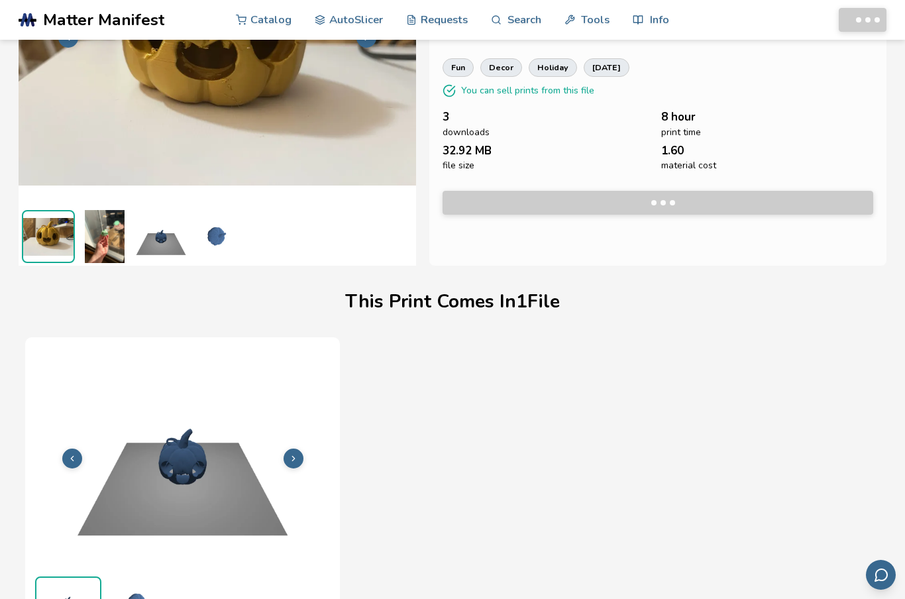
scroll to position [182, 0]
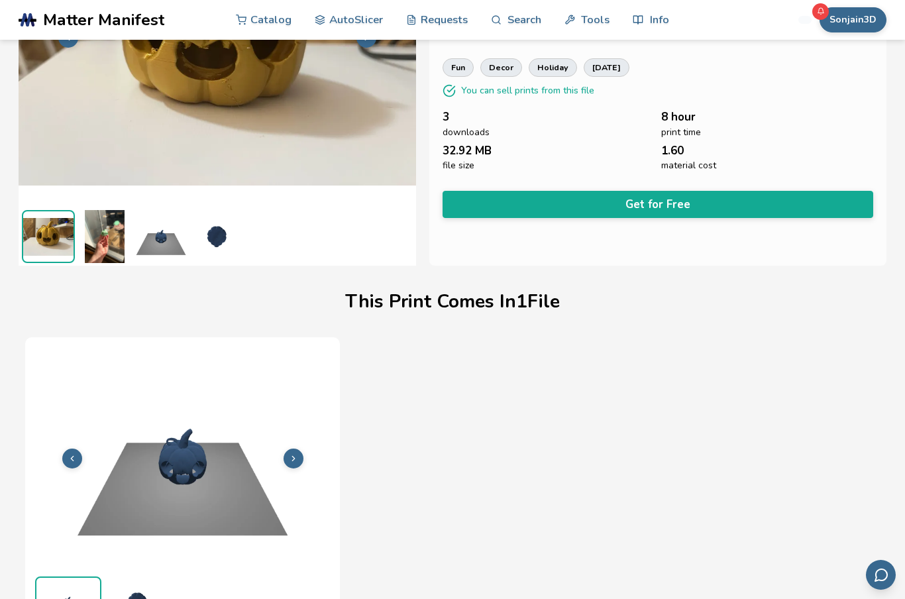
click at [769, 197] on button "Get for Free" at bounding box center [658, 204] width 431 height 27
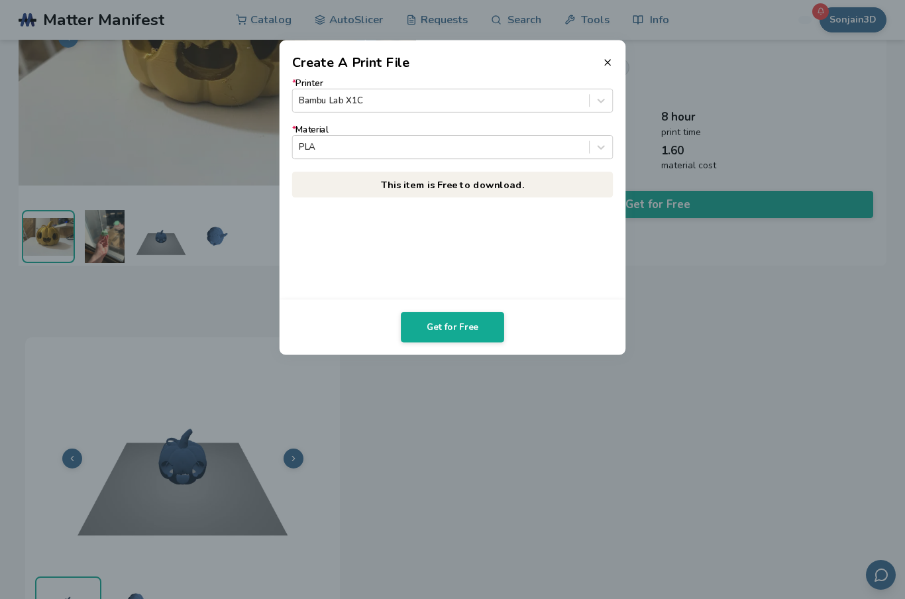
click at [484, 325] on button "Get for Free" at bounding box center [452, 327] width 103 height 30
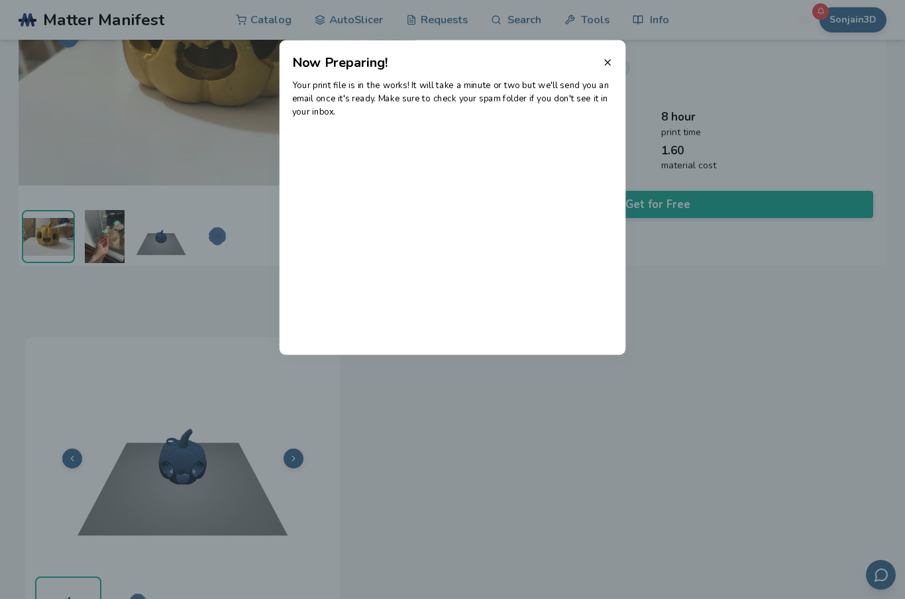
click at [610, 52] on header "Now Preparing!" at bounding box center [453, 56] width 347 height 32
click at [604, 64] on icon at bounding box center [607, 62] width 11 height 11
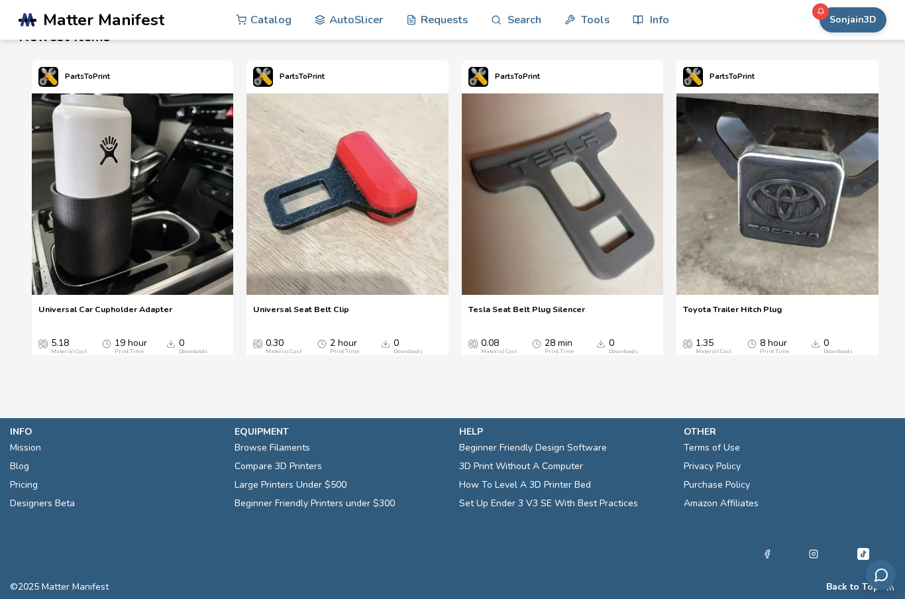
scroll to position [2095, 0]
click at [268, 24] on link "Catalog" at bounding box center [264, 20] width 56 height 40
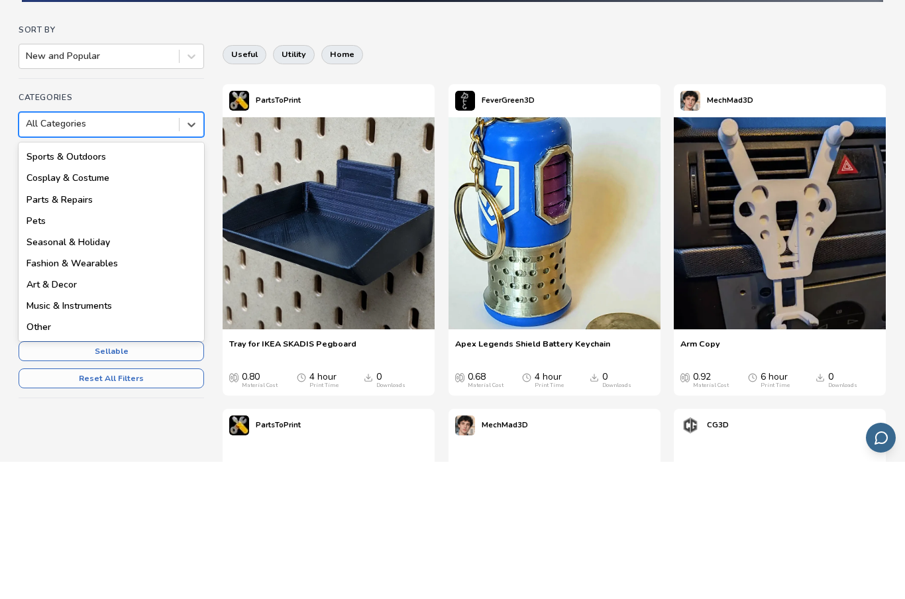
scroll to position [188, 0]
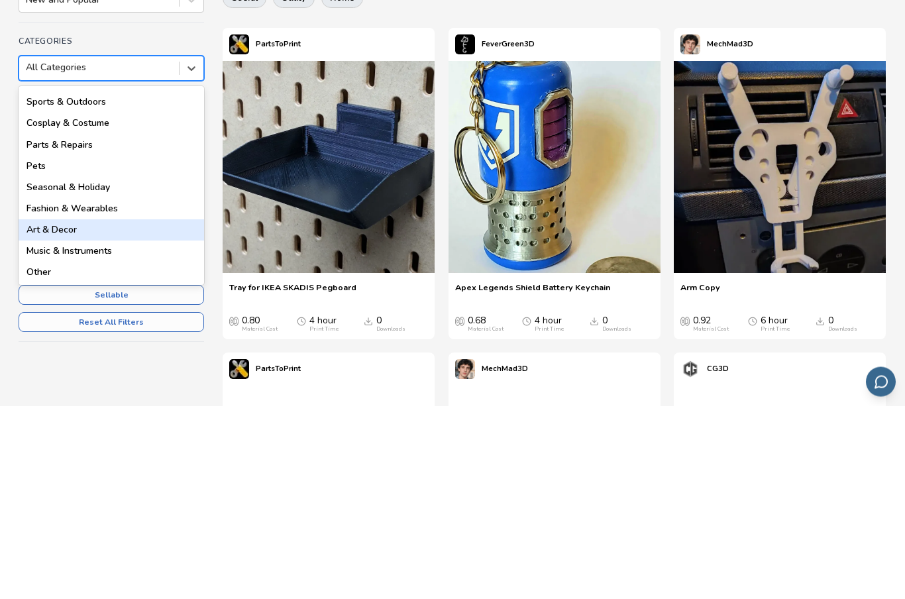
click at [75, 413] on div "Art & Decor" at bounding box center [112, 423] width 186 height 21
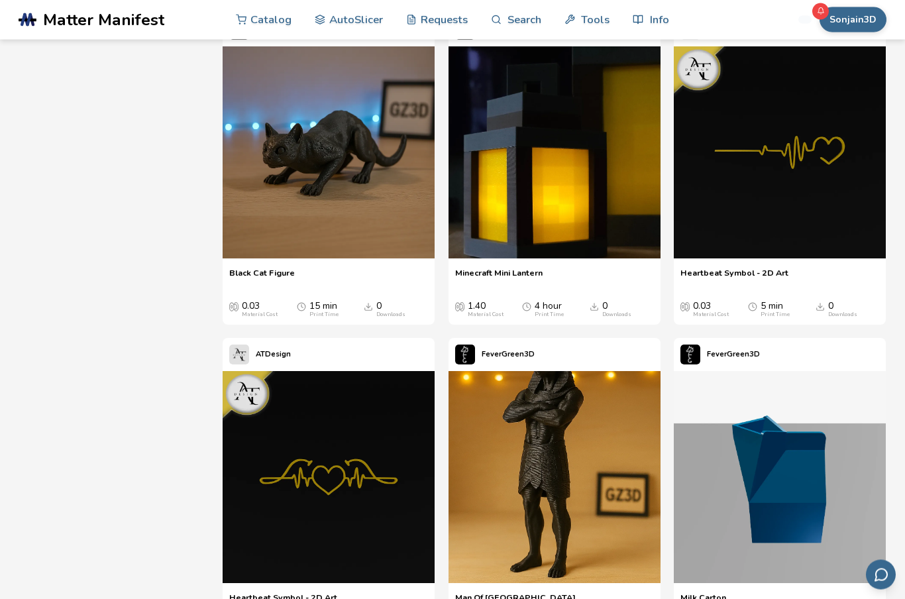
scroll to position [3776, 0]
